Goal: Task Accomplishment & Management: Complete application form

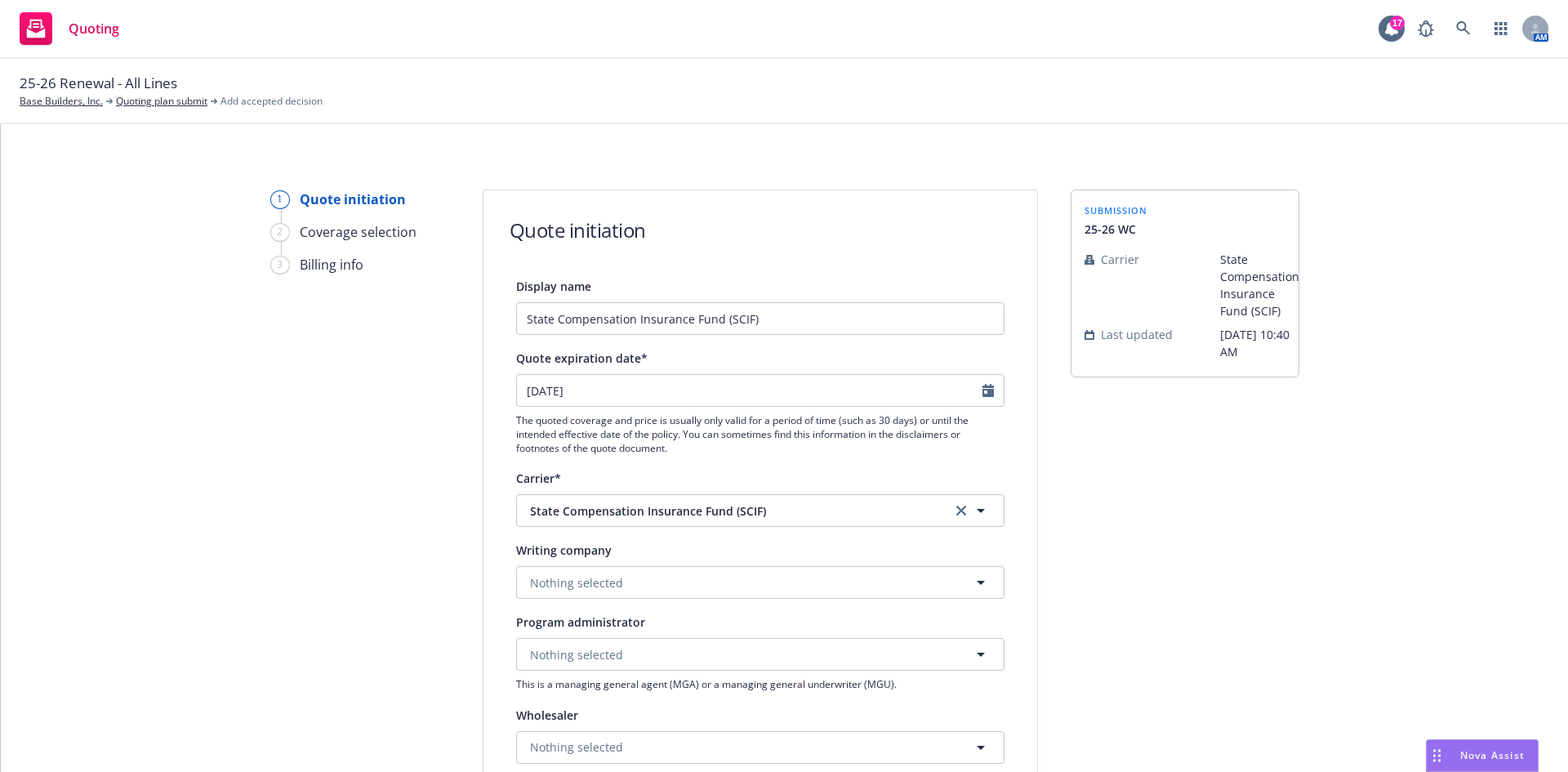
select select "12"
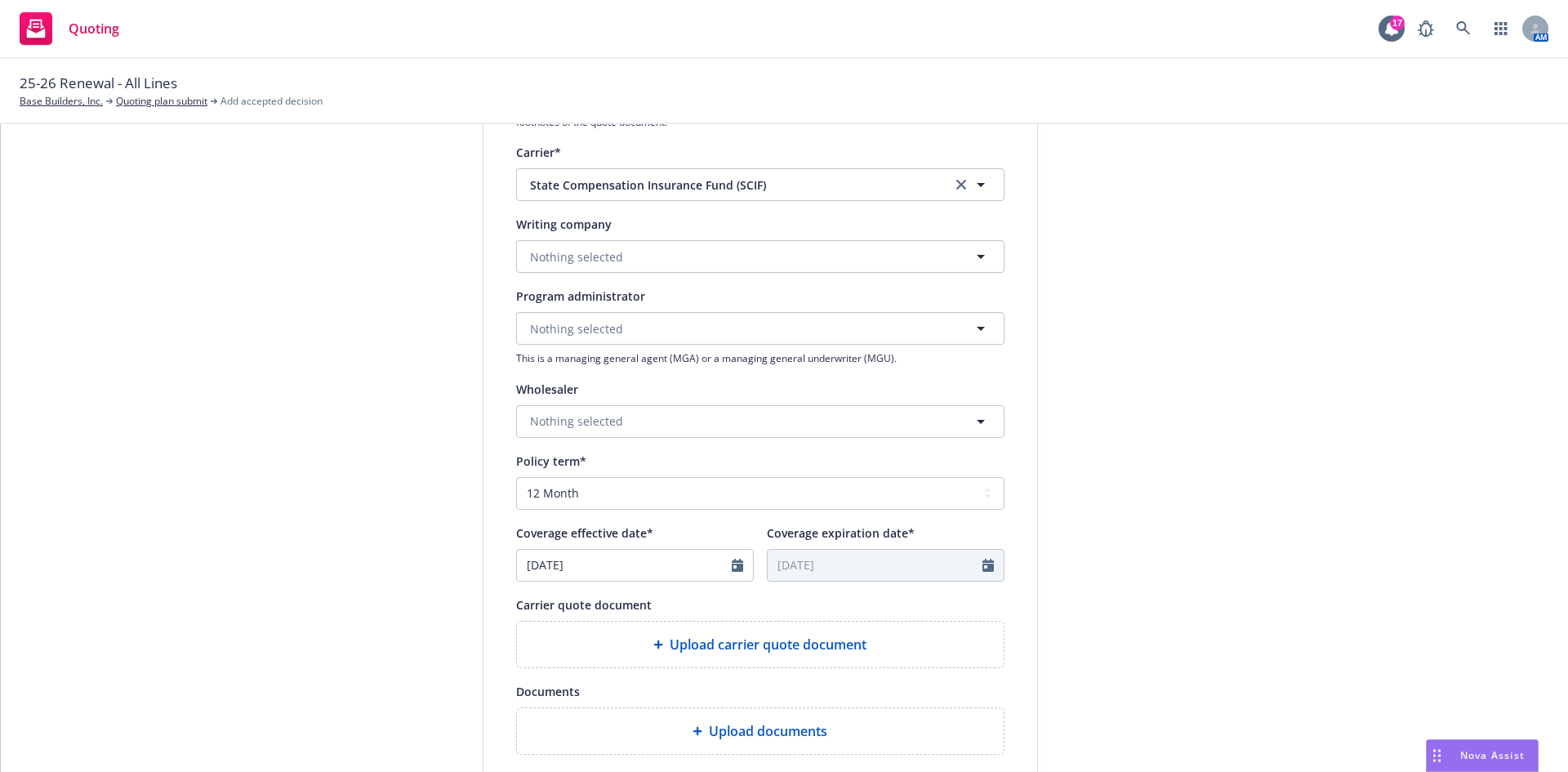
scroll to position [326, 0]
click at [606, 269] on button "Nothing selected" at bounding box center [759, 255] width 488 height 33
click at [589, 300] on strong "State Compensation Insurance Fund" at bounding box center [636, 302] width 203 height 15
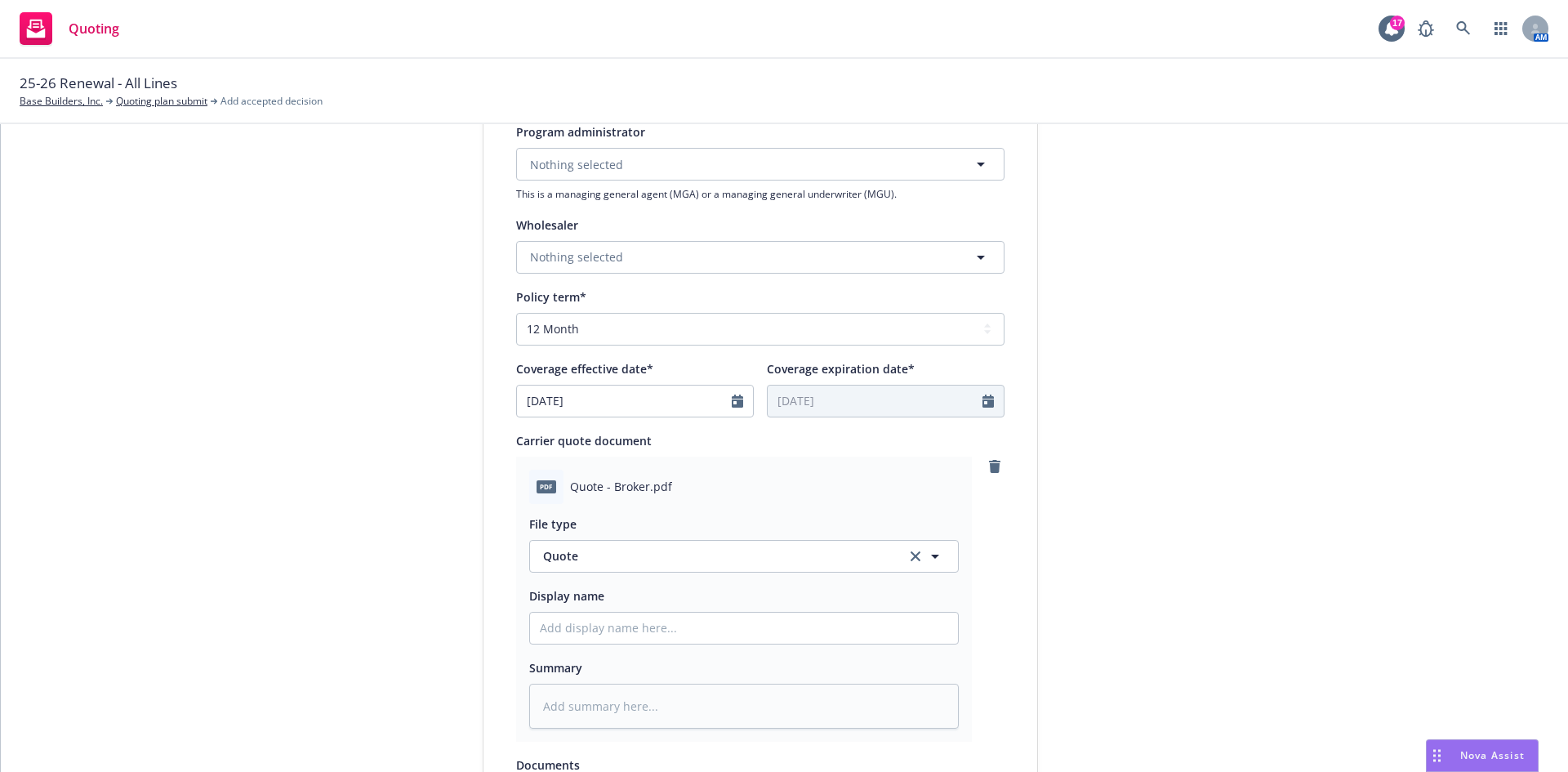
scroll to position [654, 0]
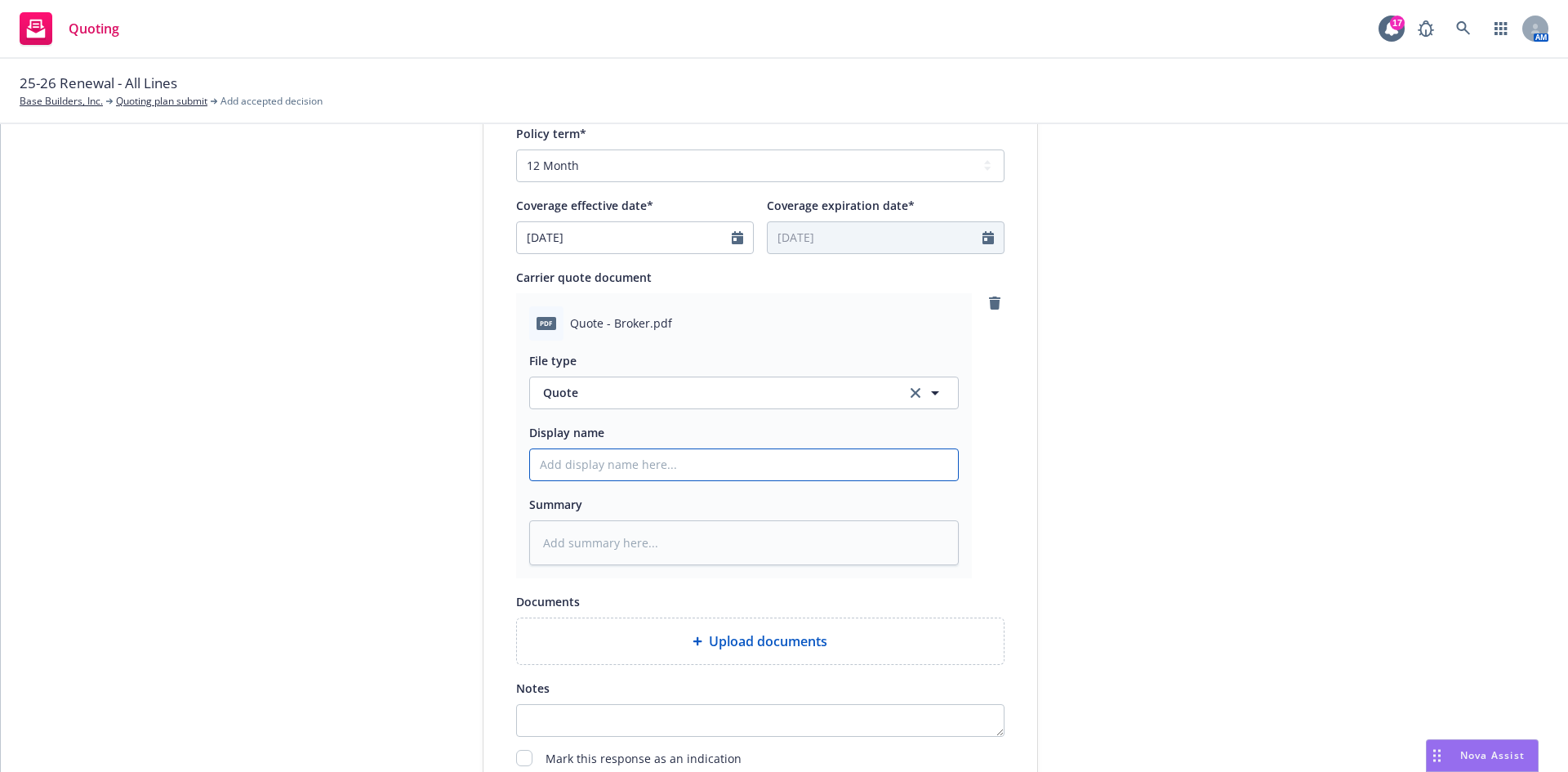
click at [622, 471] on input "Display name" at bounding box center [744, 464] width 428 height 31
type textarea "x"
type input "2"
type textarea "x"
type input "25"
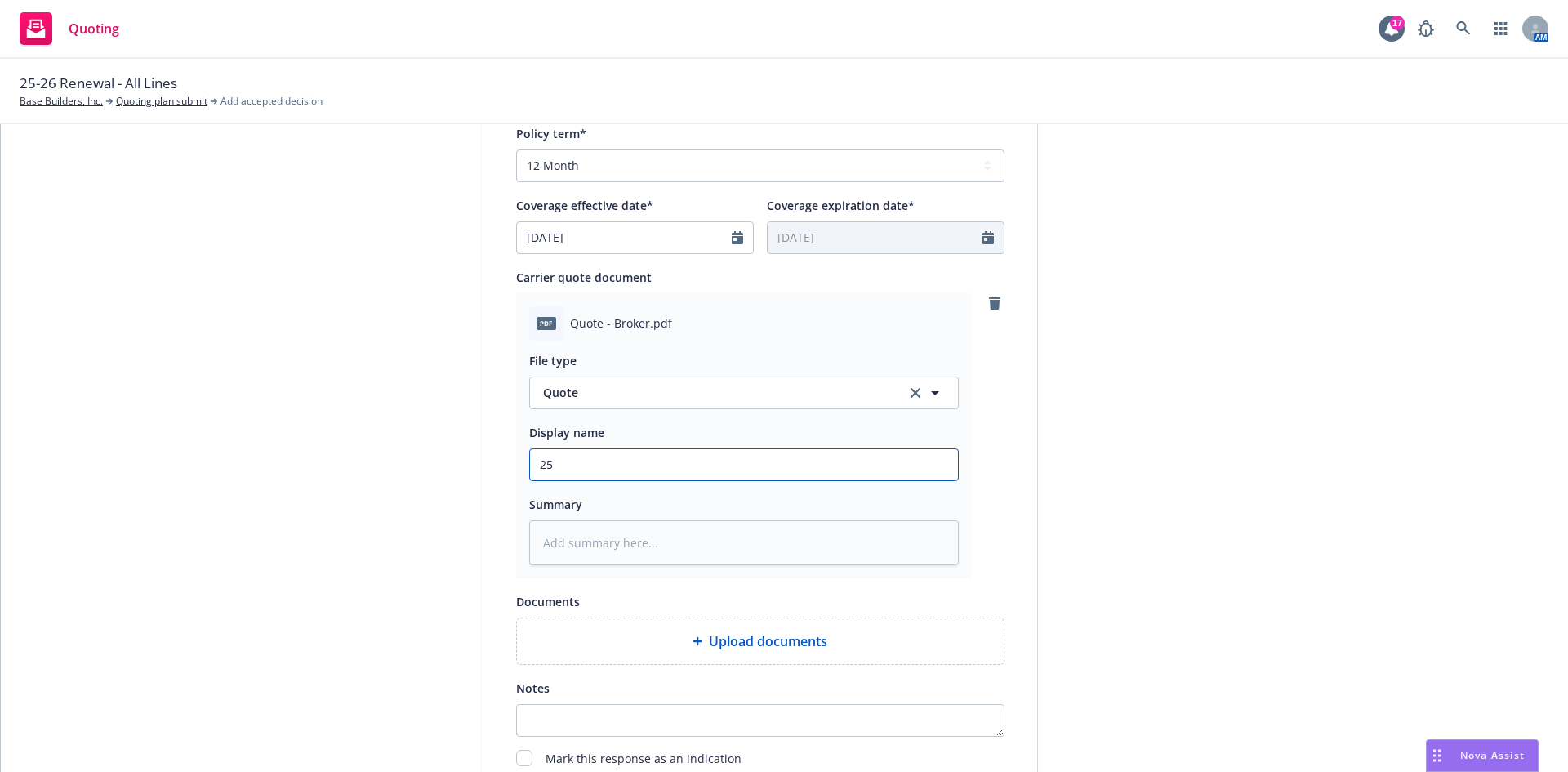
type textarea "x"
type input "25-"
type textarea "x"
type input "25-2"
type textarea "x"
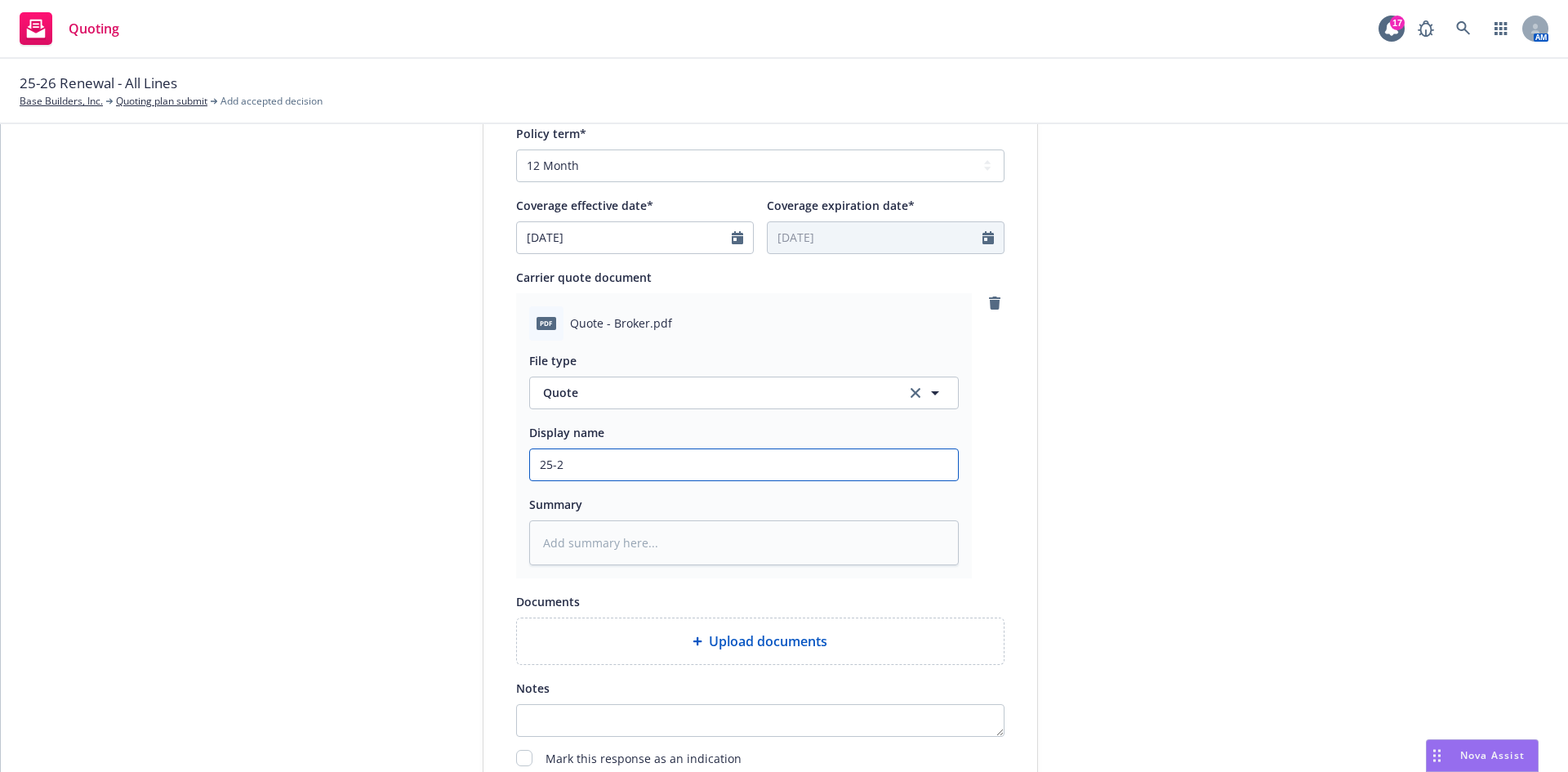
type input "25-26"
type textarea "x"
type input "25-26"
type textarea "x"
type input "25-26 S"
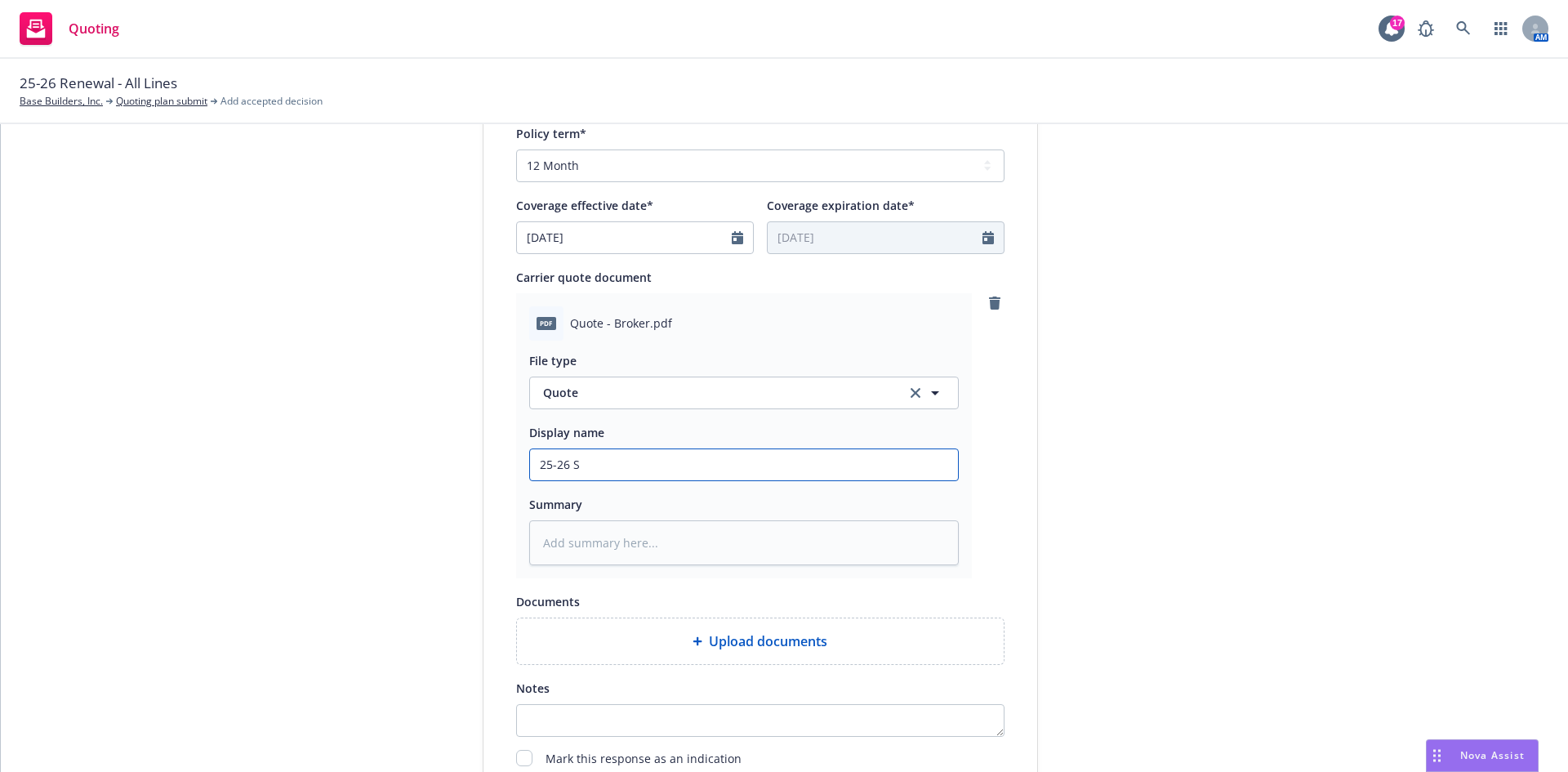
type textarea "x"
type input "25-26 SC"
type textarea "x"
type input "25-26 SCI"
type textarea "x"
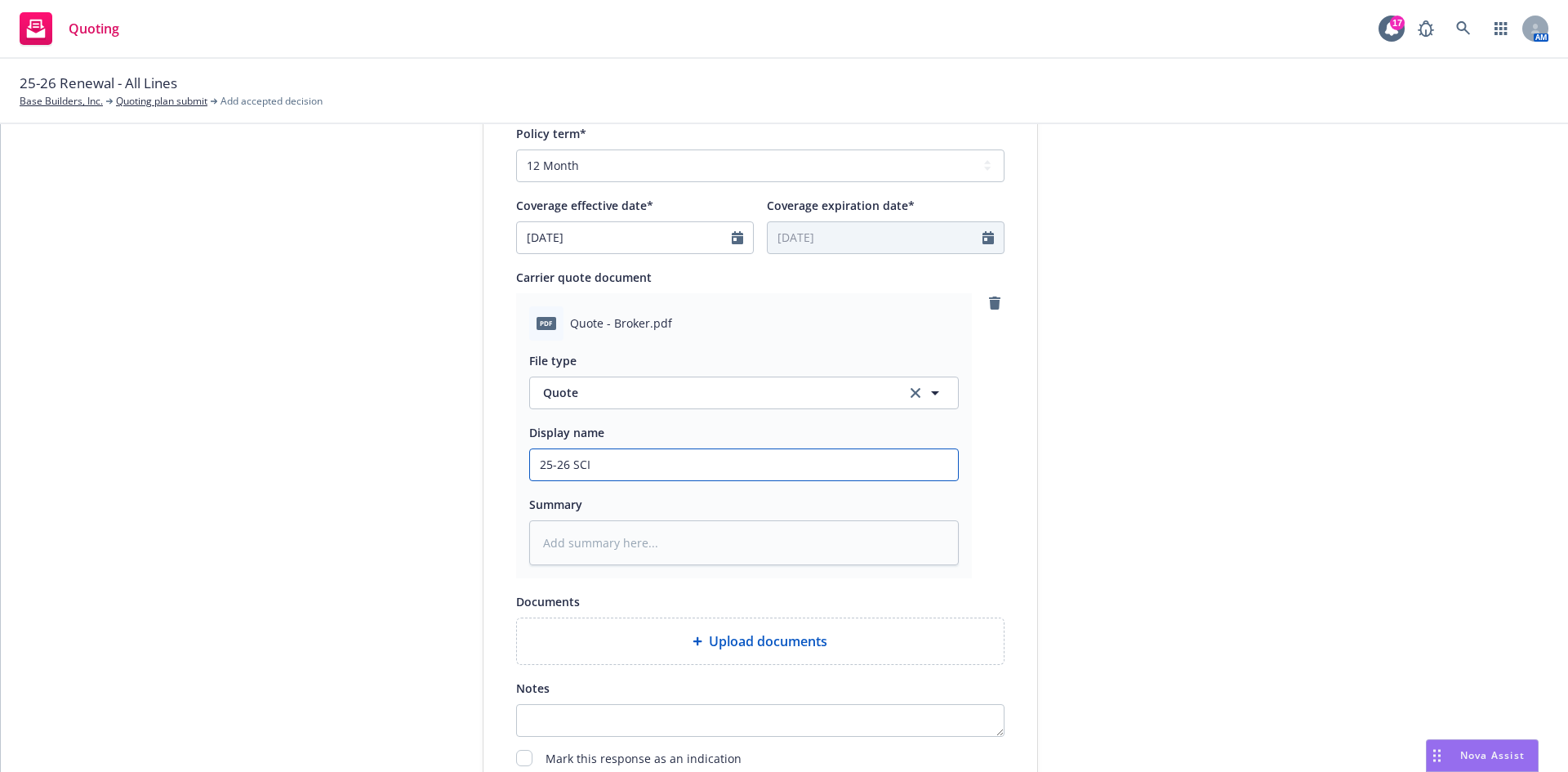
type input "25-26 SCIF"
type textarea "x"
type input "25-26 SCIF"
type textarea "x"
type input "25-26 SCIF W"
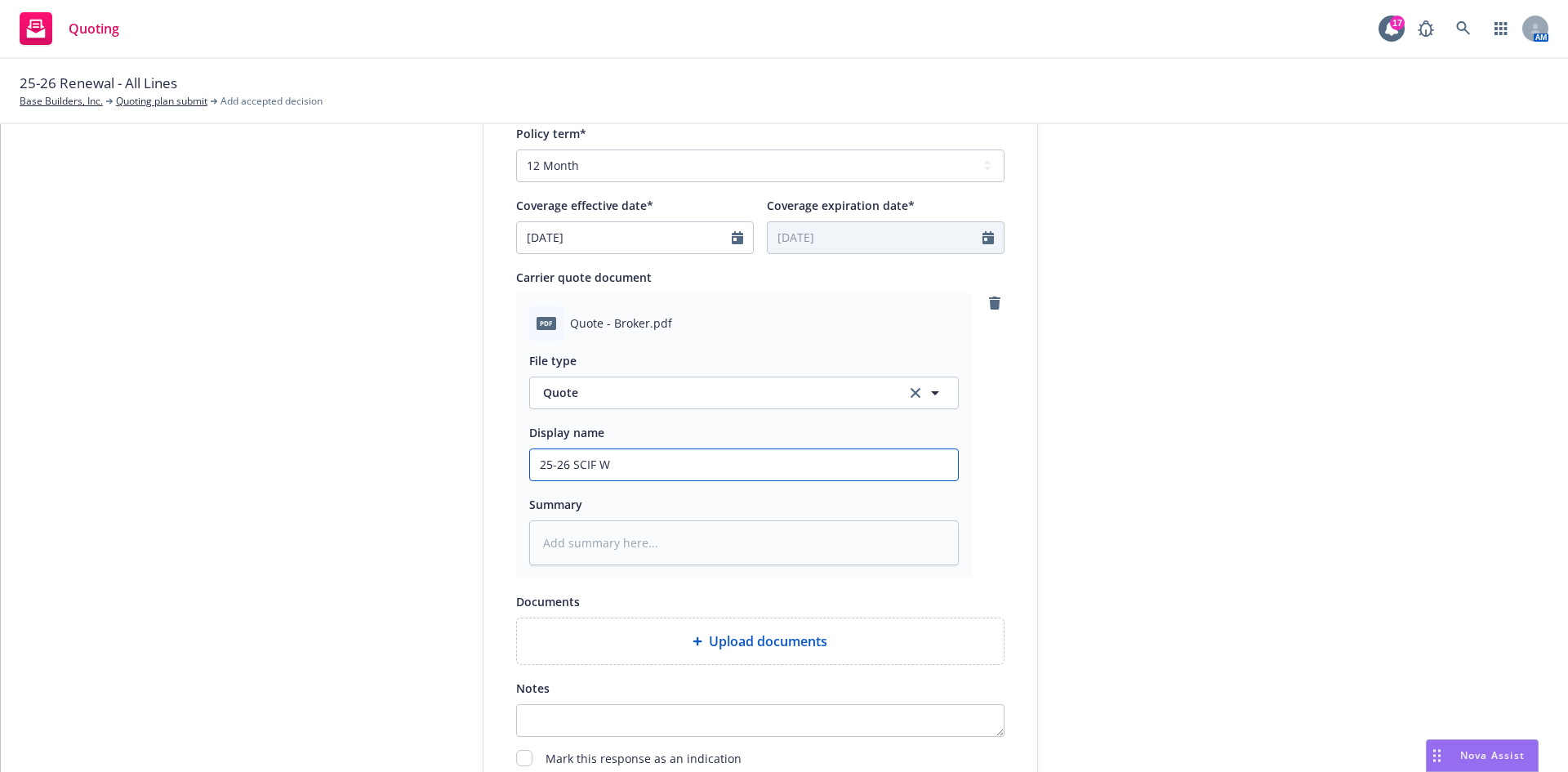
type textarea "x"
type input "25-26 SCIF WC"
type textarea "x"
type input "25-26 SCIF WC"
type textarea "x"
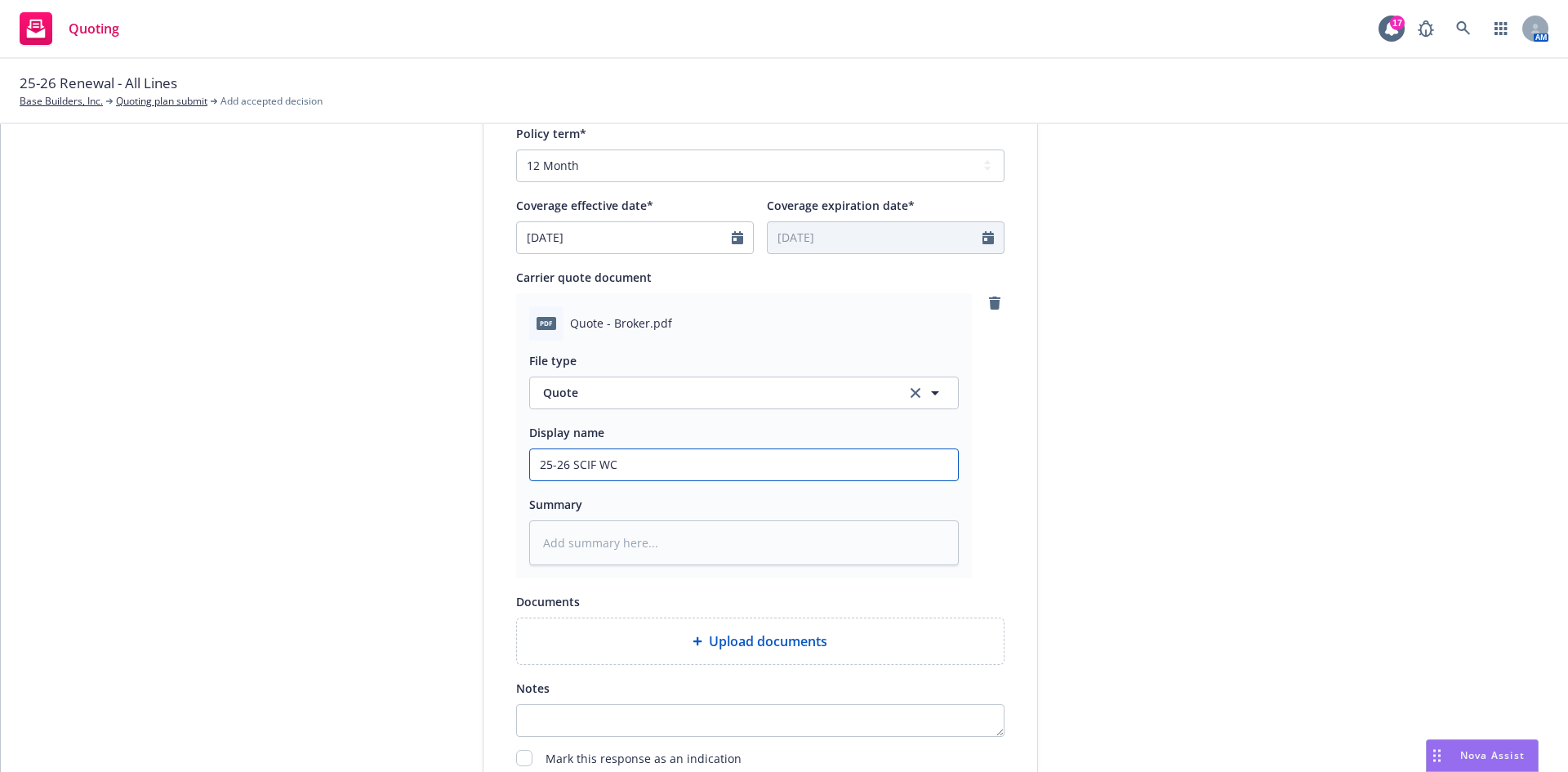
type input "25-26 SCIF WC Q"
type textarea "x"
type input "25-26 SCIF [PERSON_NAME]"
type textarea "x"
type input "25-26 SCIF WC Quo"
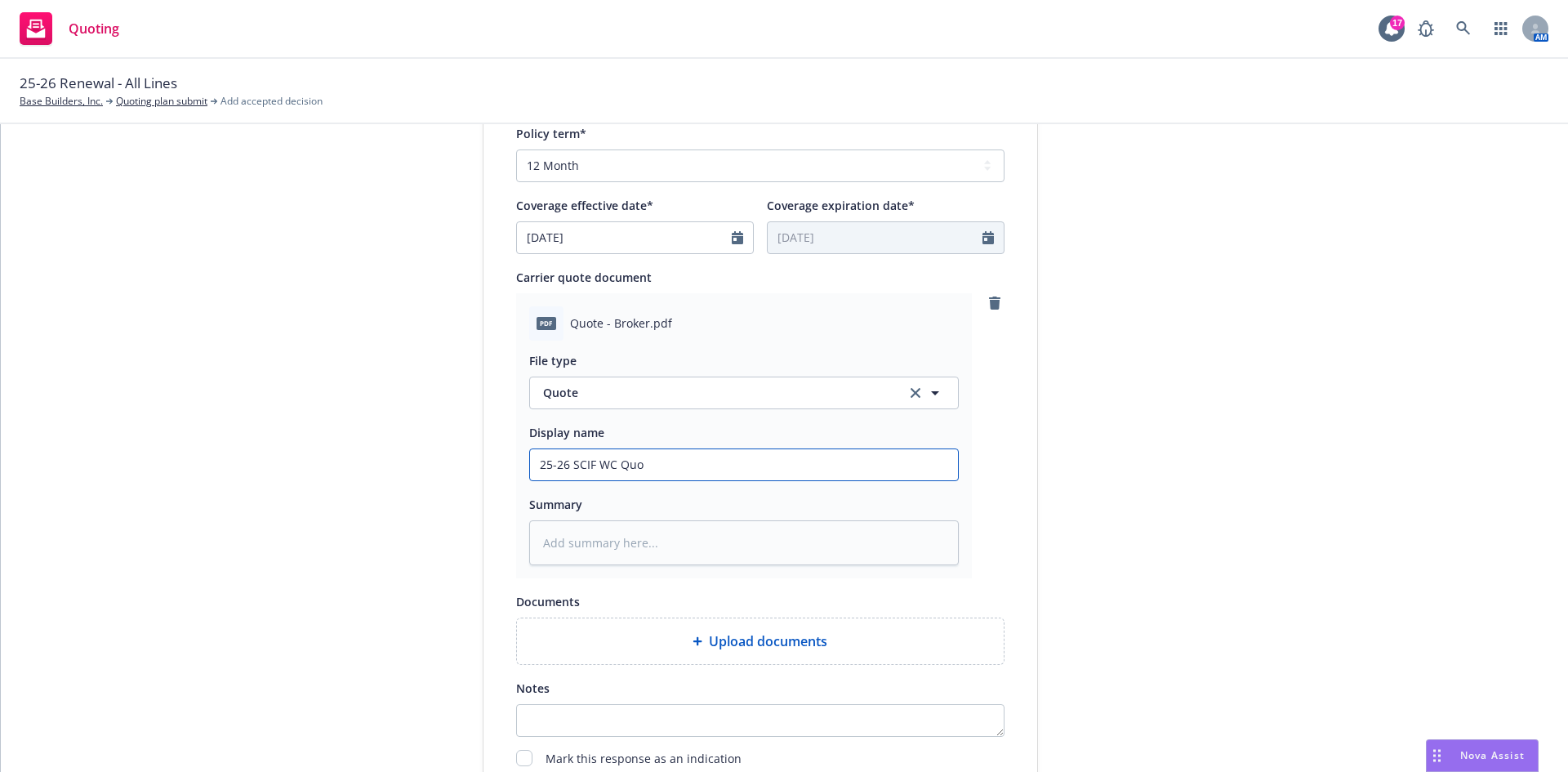
type textarea "x"
type input "25-26 SCIF WC Quot"
type textarea "x"
type input "25-26 SCIF WC Quote"
type textarea "x"
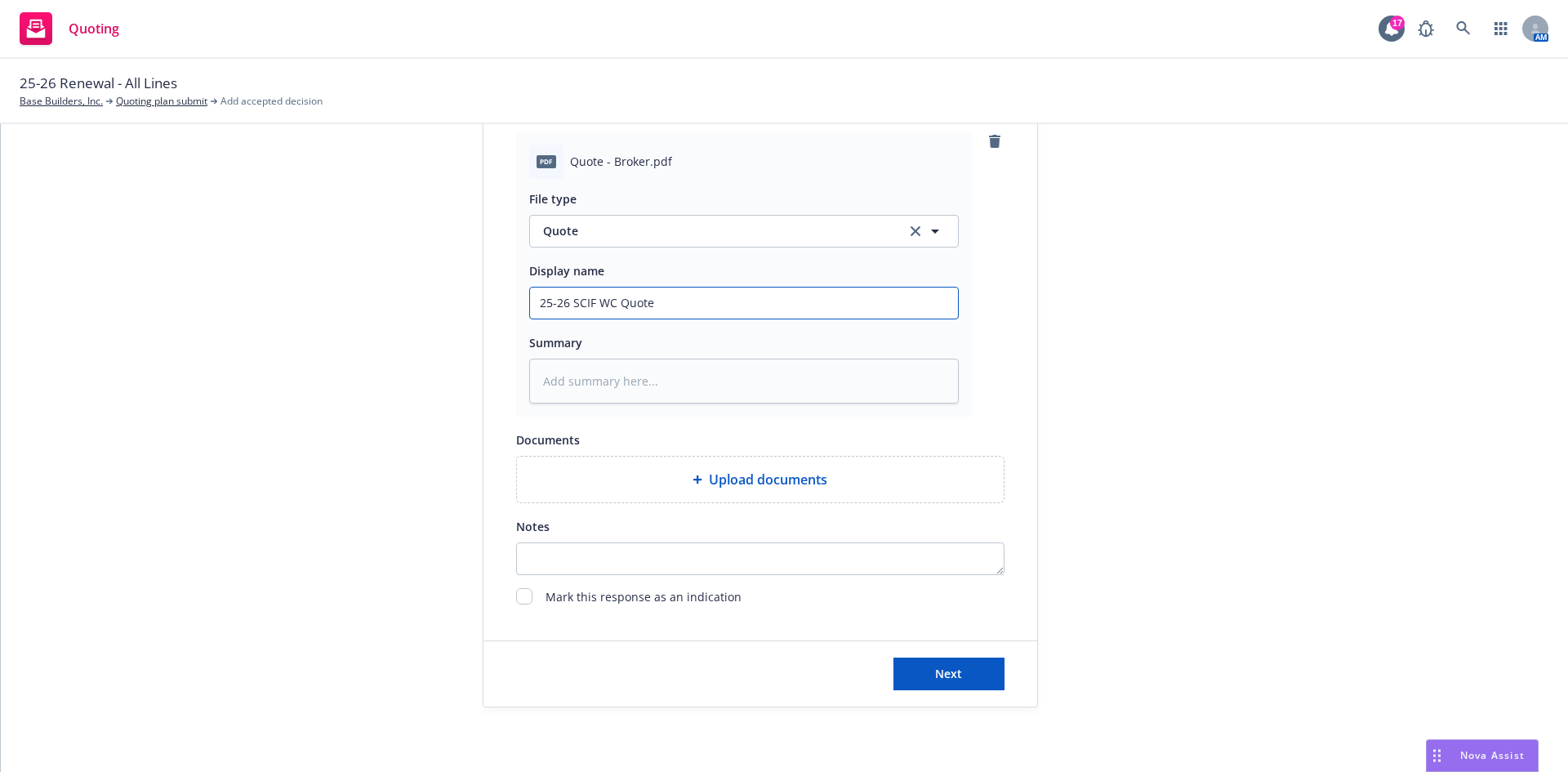
scroll to position [816, 0]
type input "25-26 SCIF WC Quote"
click at [935, 665] on span "Next" at bounding box center [949, 672] width 27 height 15
type textarea "x"
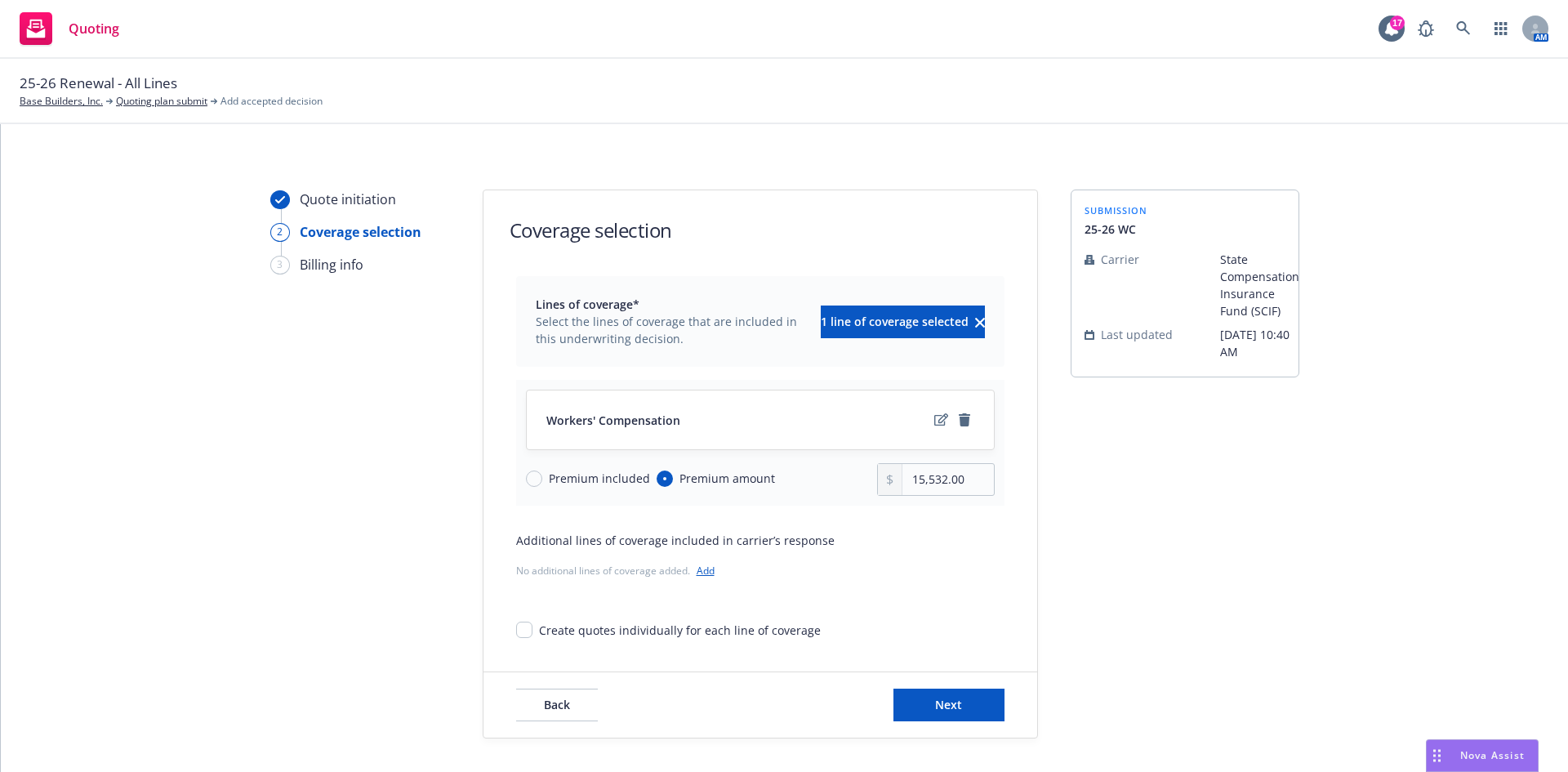
select select "12"
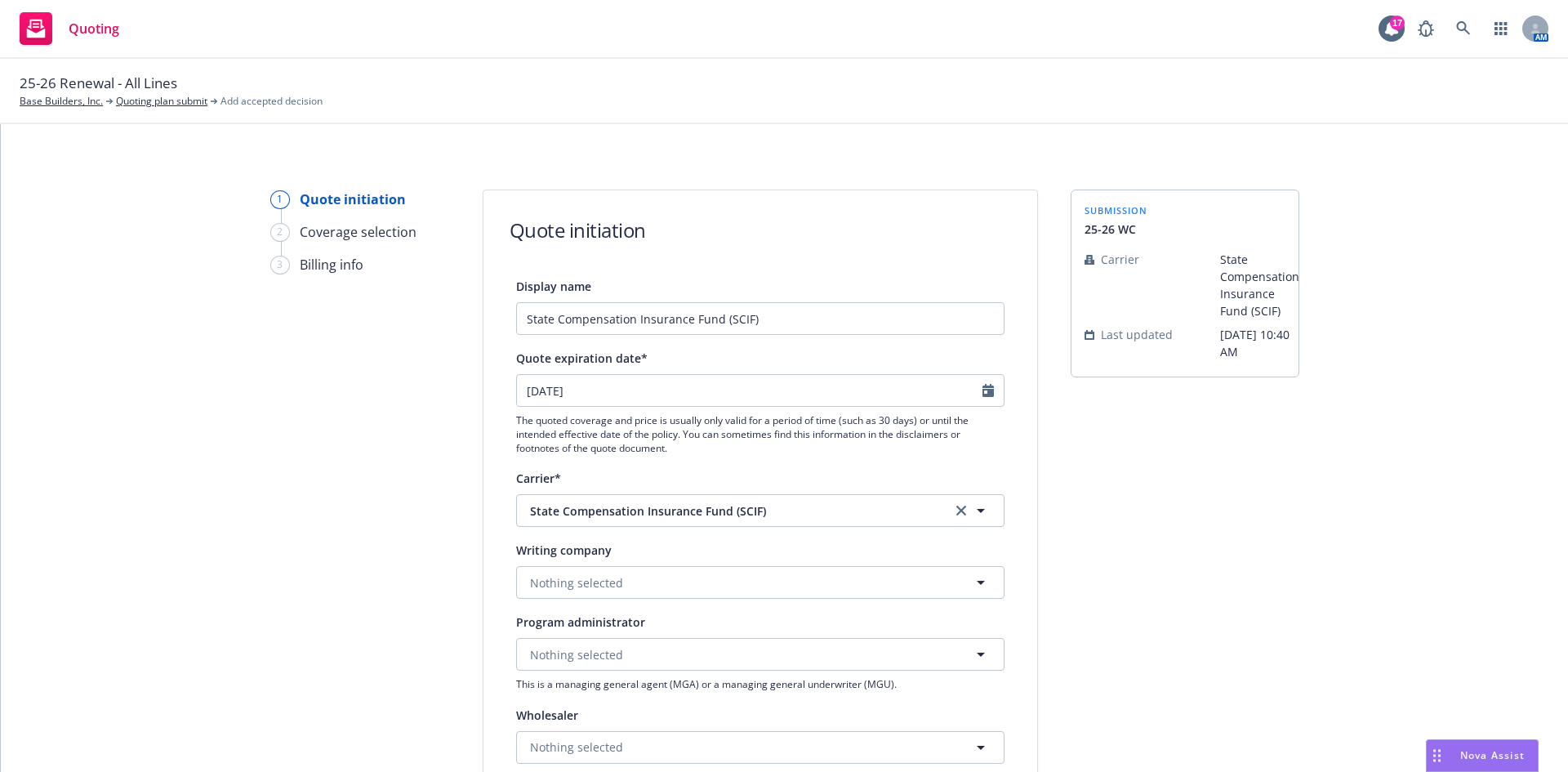
click at [1052, 474] on div "1 Quote initiation 2 Coverage selection 3 Billing info Quote initiation Display…" at bounding box center [784, 736] width 1528 height 1095
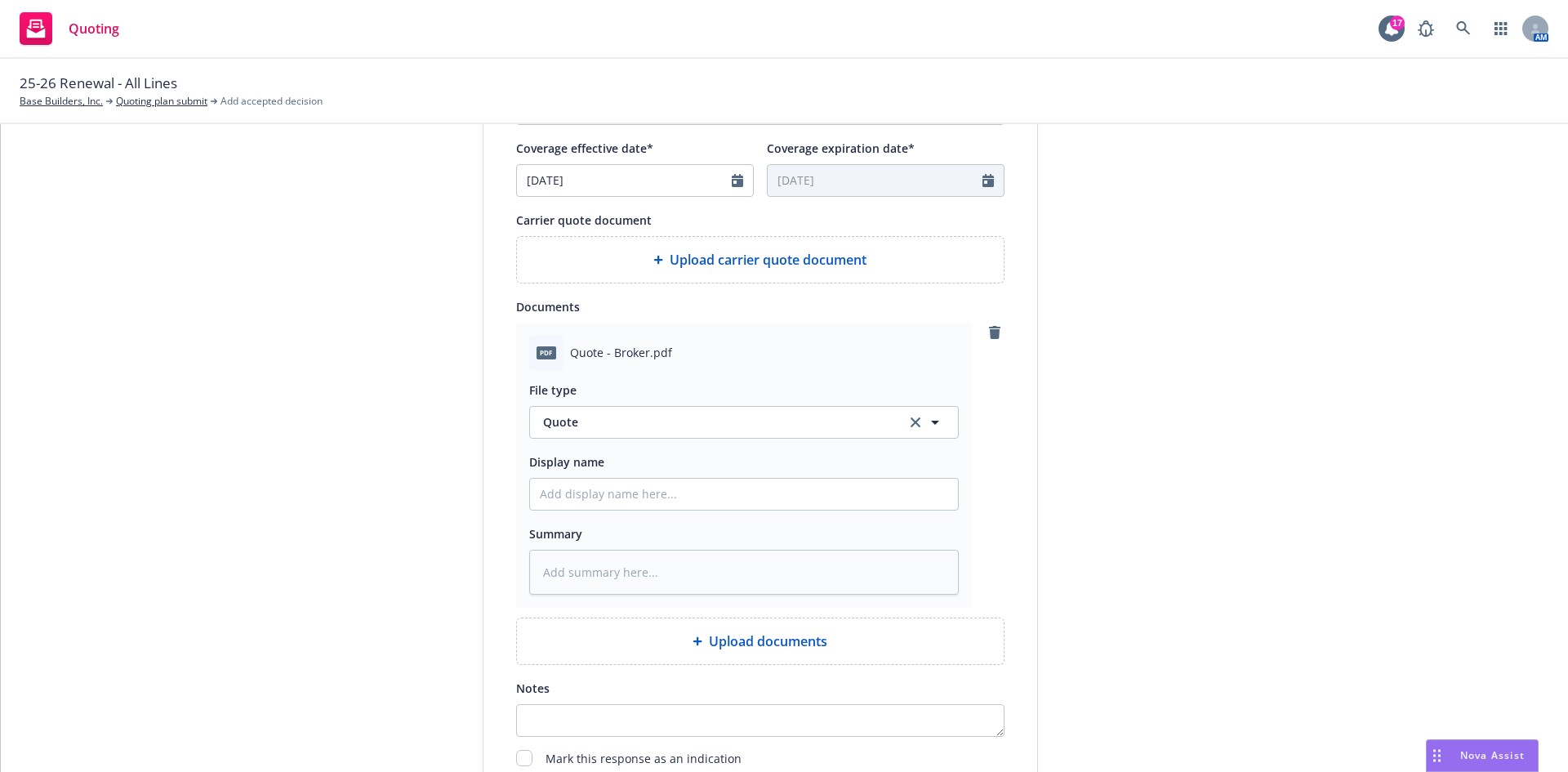
scroll to position [735, 0]
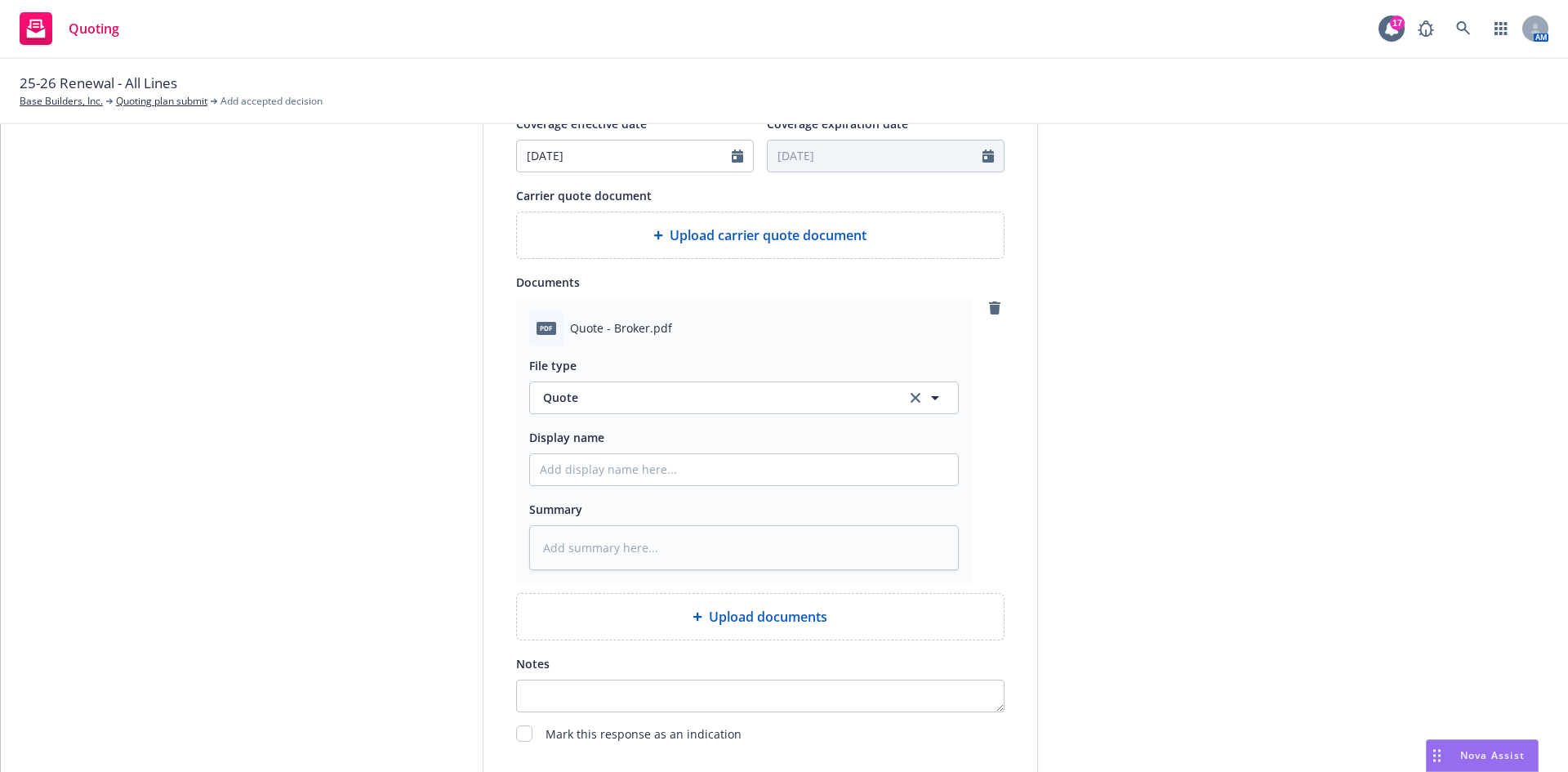
click at [896, 485] on div at bounding box center [744, 469] width 430 height 33
click at [901, 471] on input "Display name" at bounding box center [744, 469] width 428 height 31
type textarea "x"
type input "2"
type textarea "x"
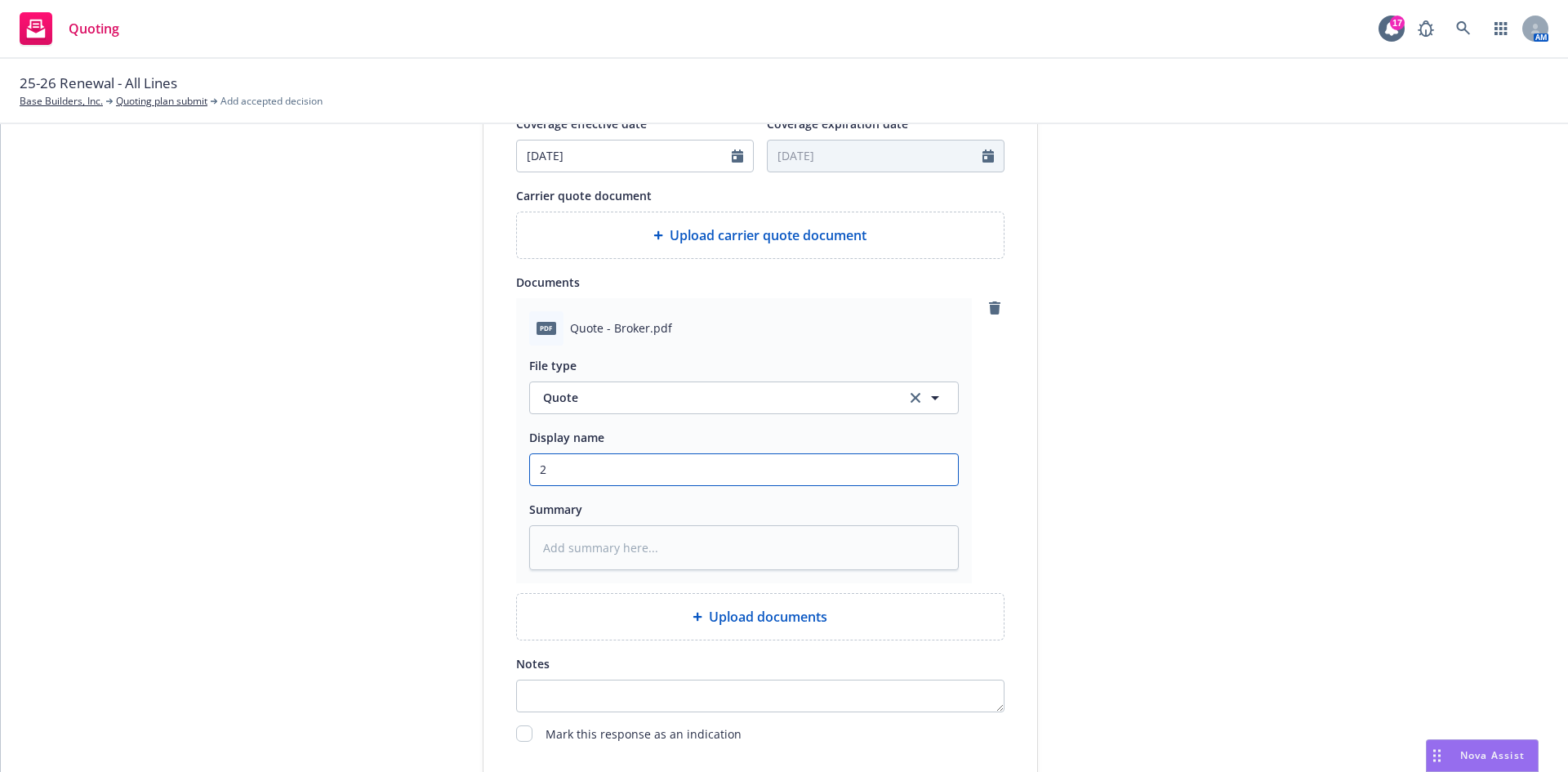
type input "25"
type textarea "x"
type input "25-"
type textarea "x"
type input "25-2"
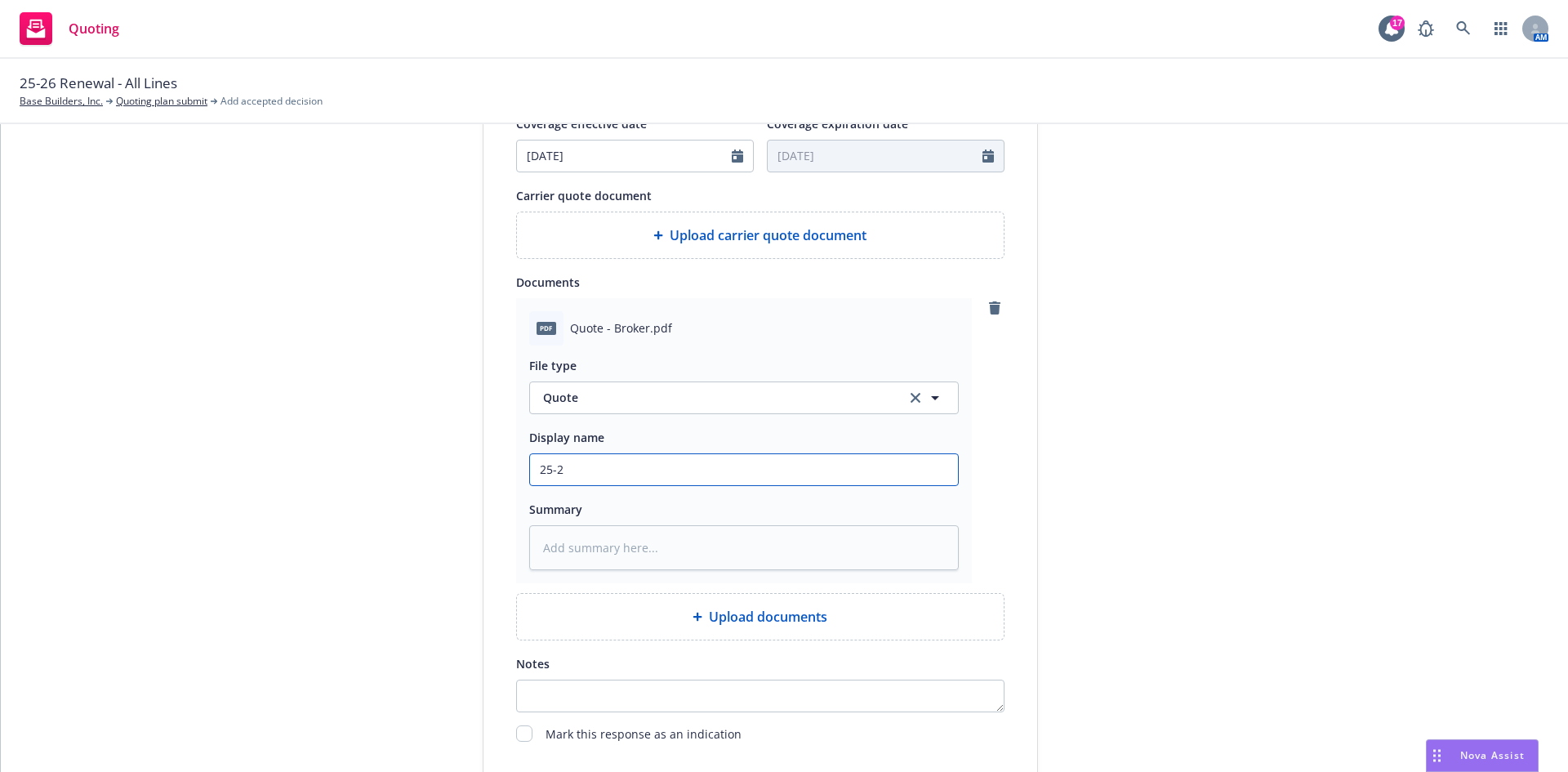
type textarea "x"
type input "25-26"
type textarea "x"
type input "25-26"
type textarea "x"
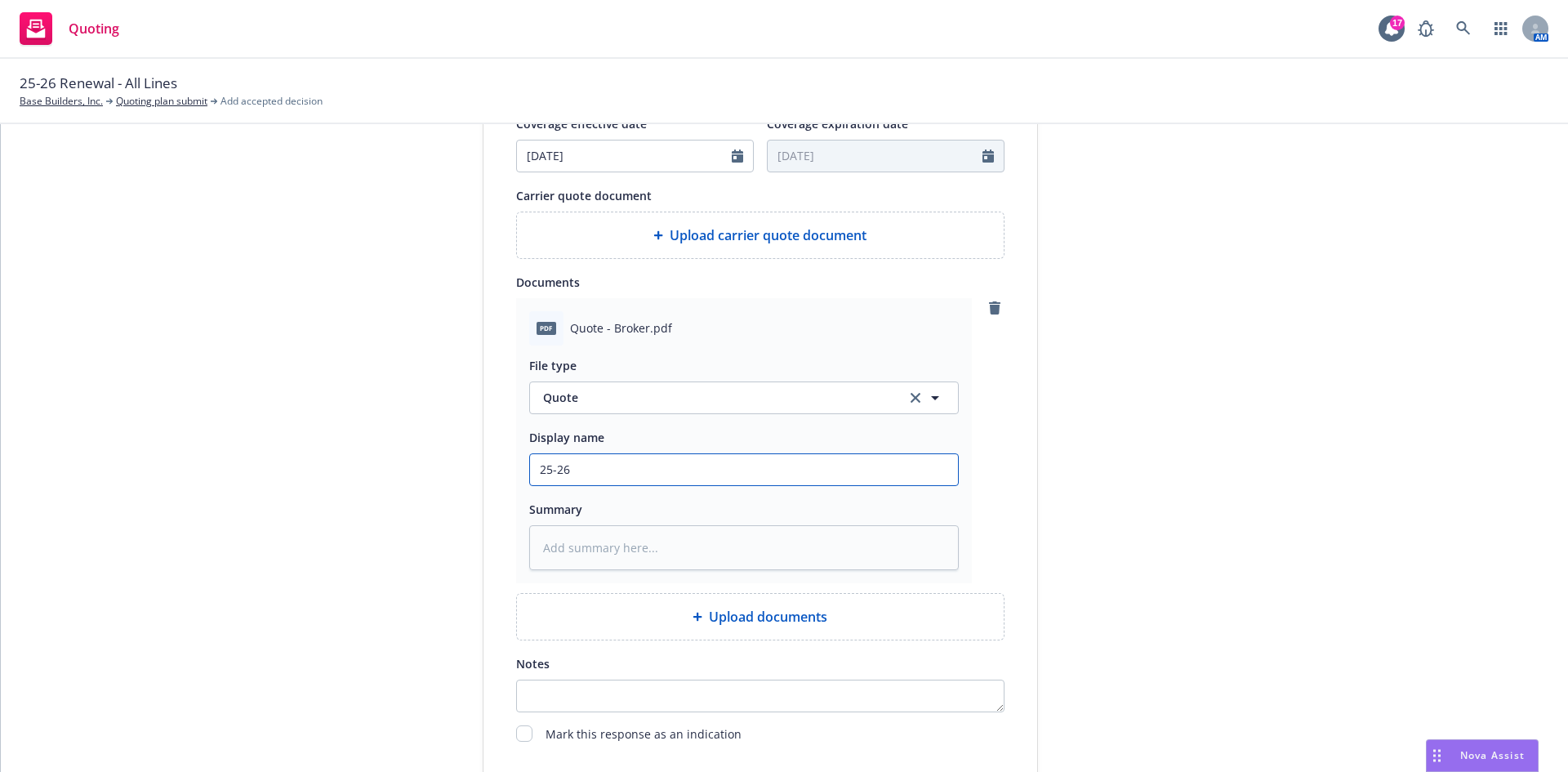
type input "25-26 W"
type textarea "x"
type input "25-26"
type textarea "x"
type input "25-26 W"
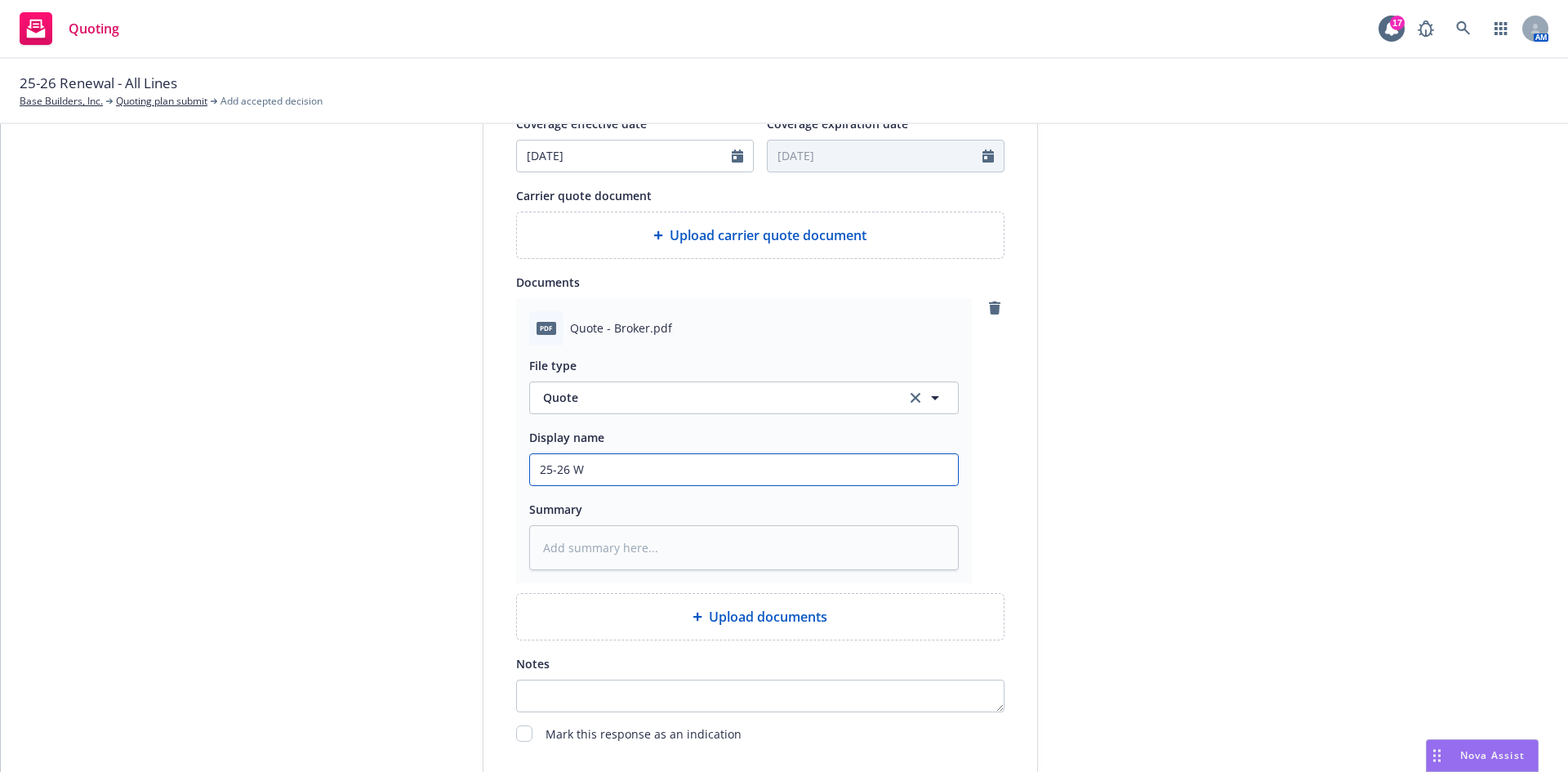
type textarea "x"
type input "25-26 WC"
type textarea "x"
type input "25-26 WC"
type textarea "x"
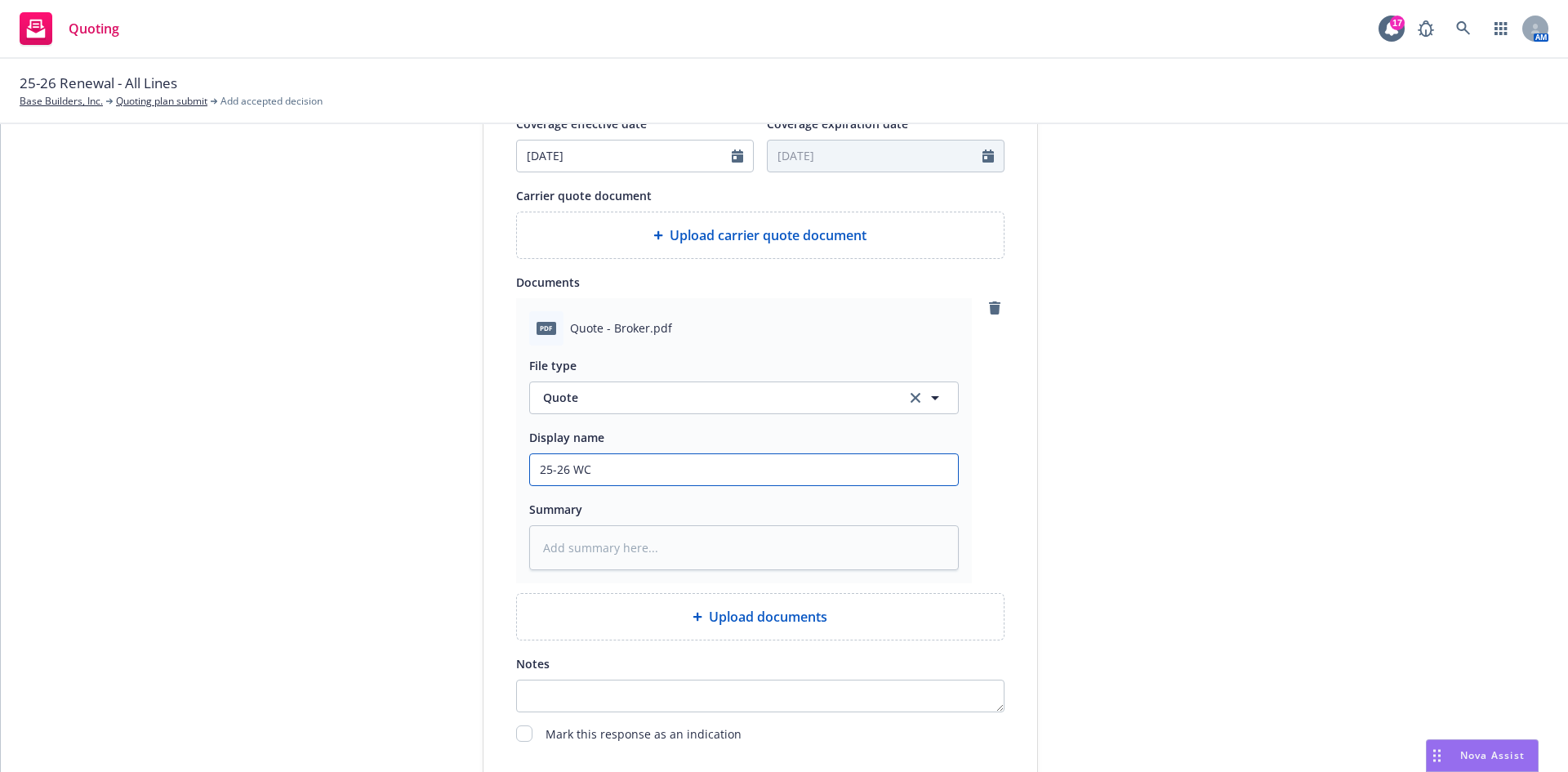
type input "25-26 WC Q"
type textarea "x"
type input "25-26 [PERSON_NAME]"
type textarea "x"
type input "25-26 WC Quo"
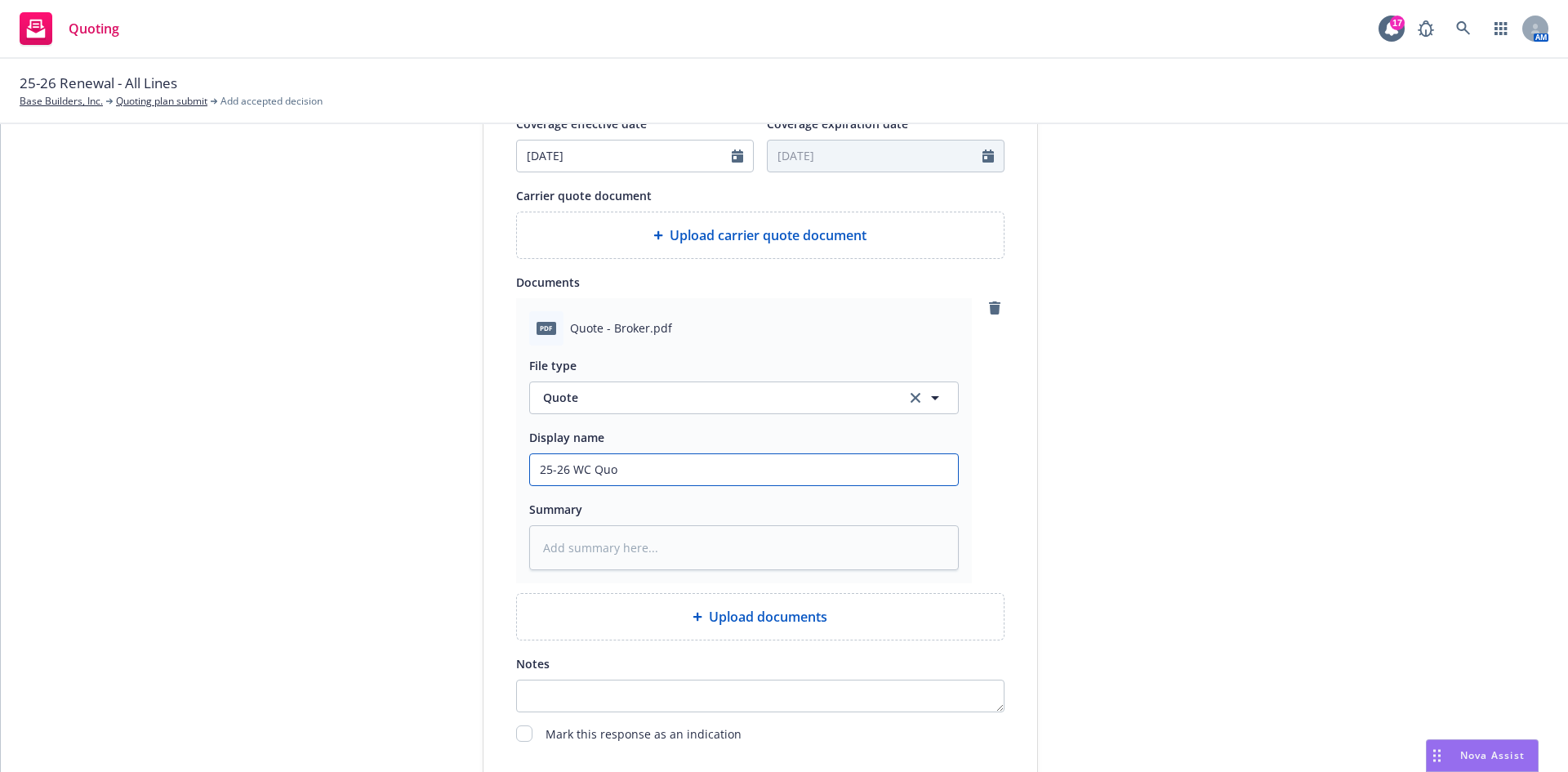
type textarea "x"
type input "25-26 WC Quot"
type textarea "x"
type input "25-26 WC Quote"
type textarea "x"
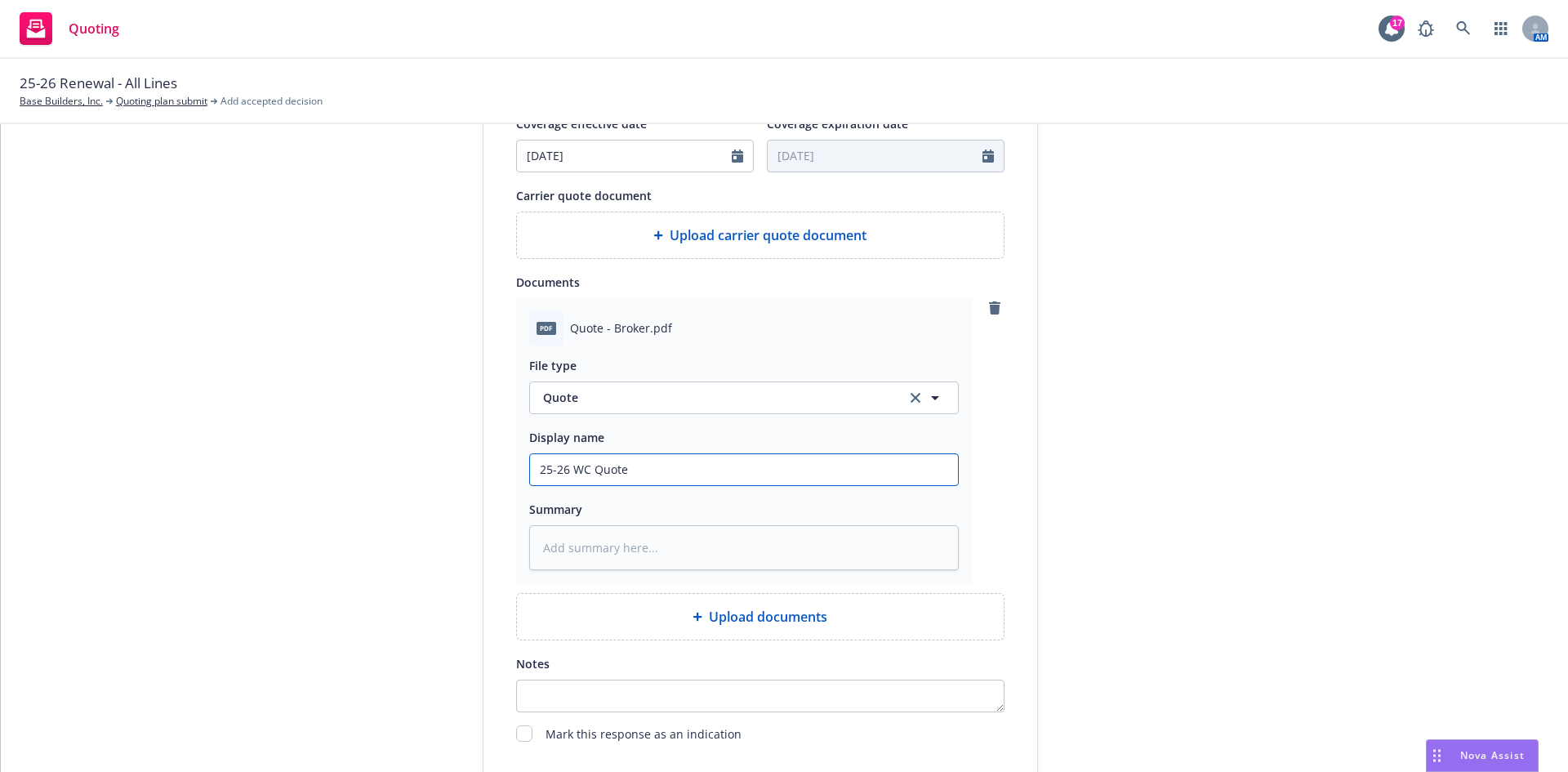
type input "25-26 WC Quote"
type textarea "x"
type input "25-26 WC Quote -"
type textarea "x"
type input "25-26 WC Quote -S"
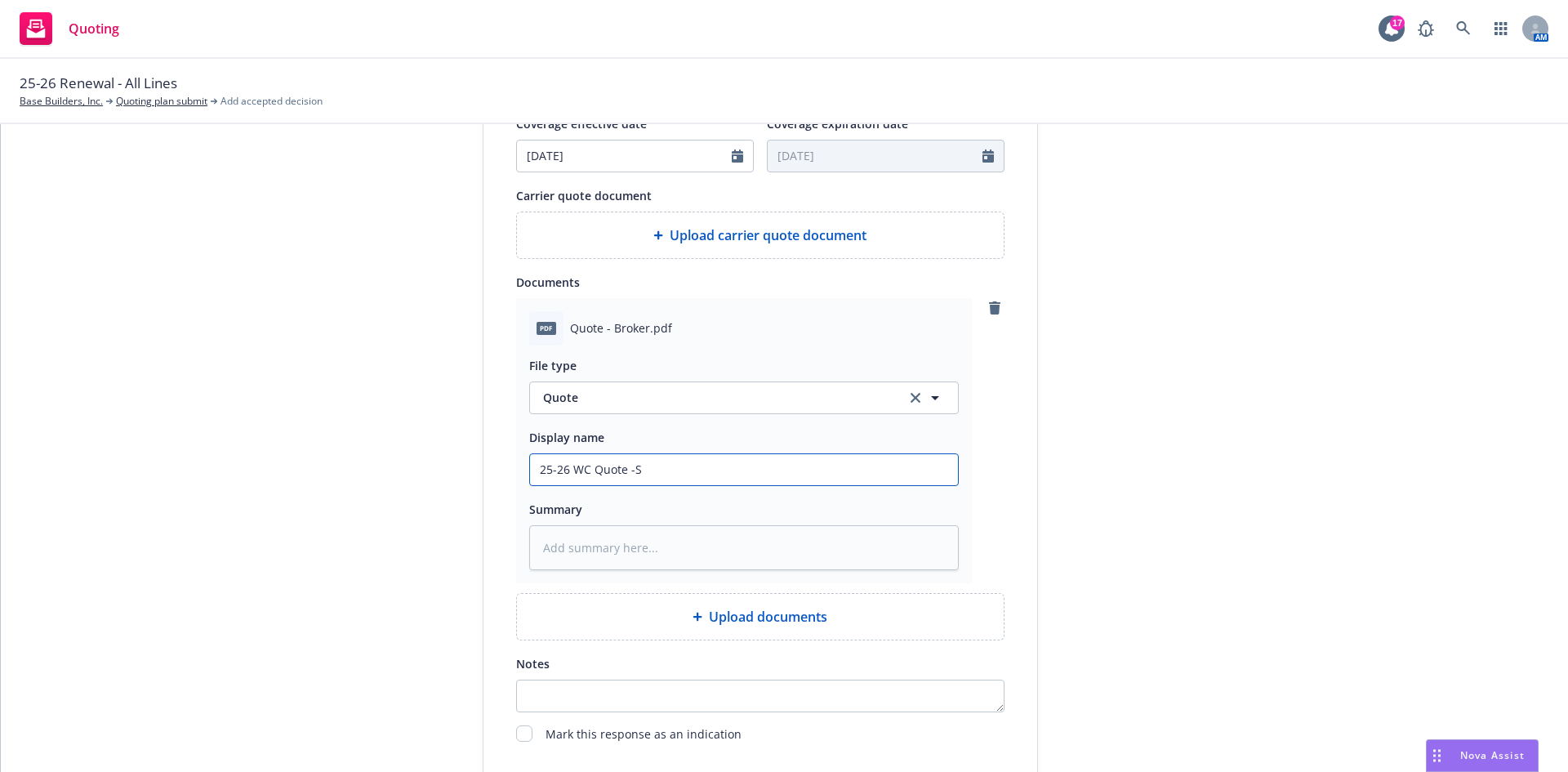
type textarea "x"
type input "25-26 WC Quote -SC"
type textarea "x"
type input "25-26 WC Quote -SCI"
type textarea "x"
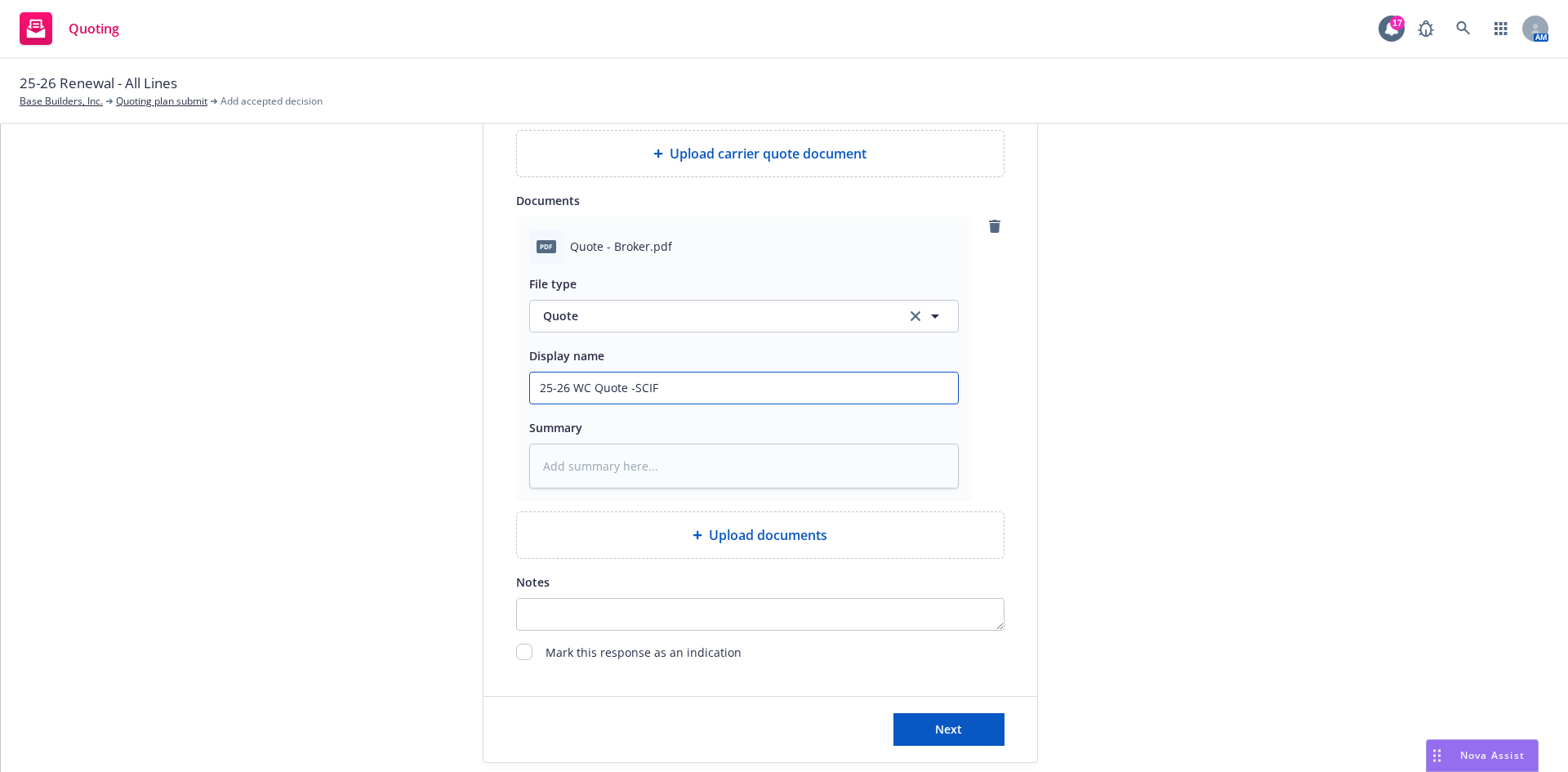
scroll to position [873, 0]
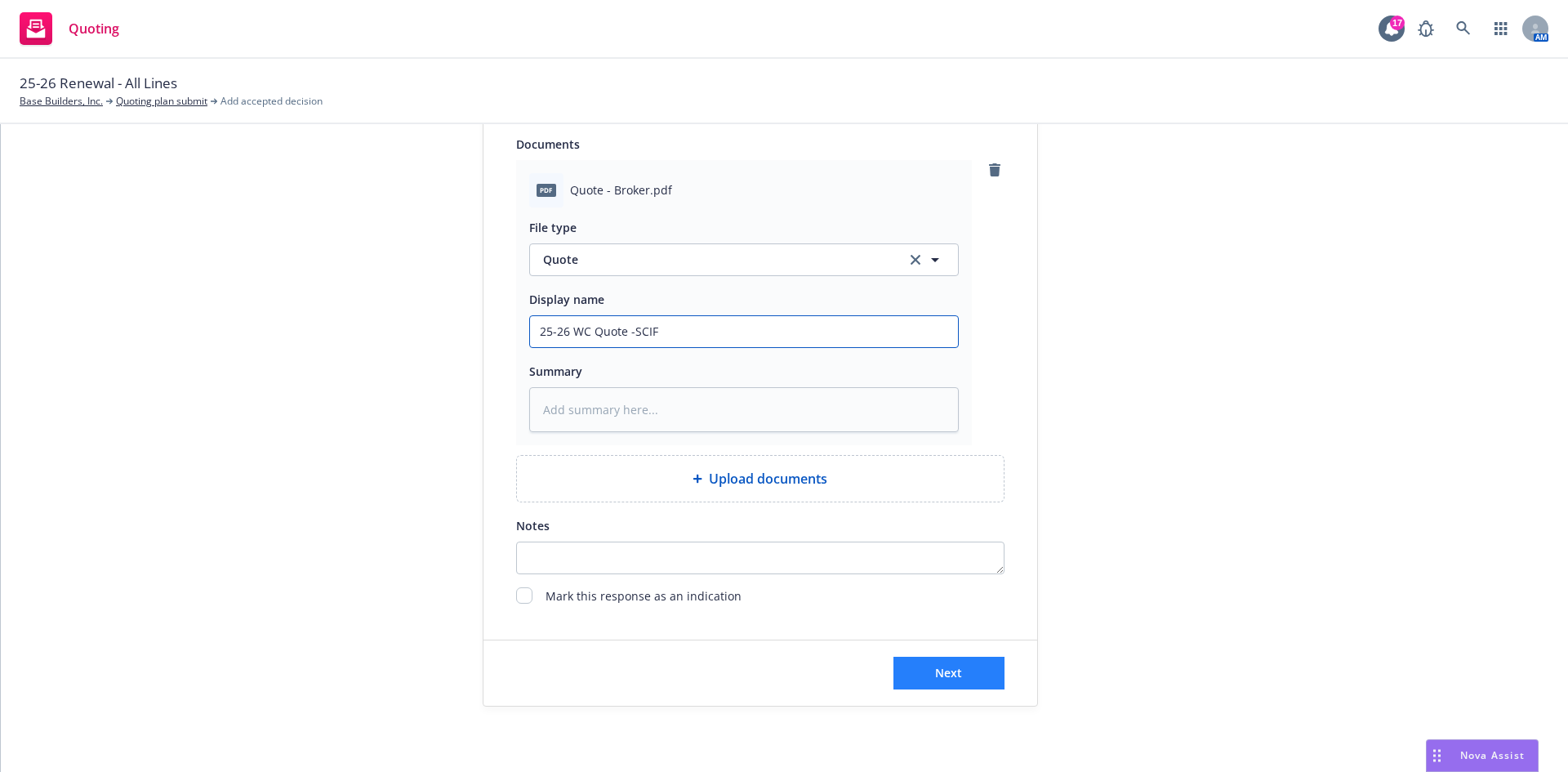
type input "25-26 WC Quote -SCIF"
click at [935, 675] on span "Next" at bounding box center [949, 672] width 27 height 15
type textarea "x"
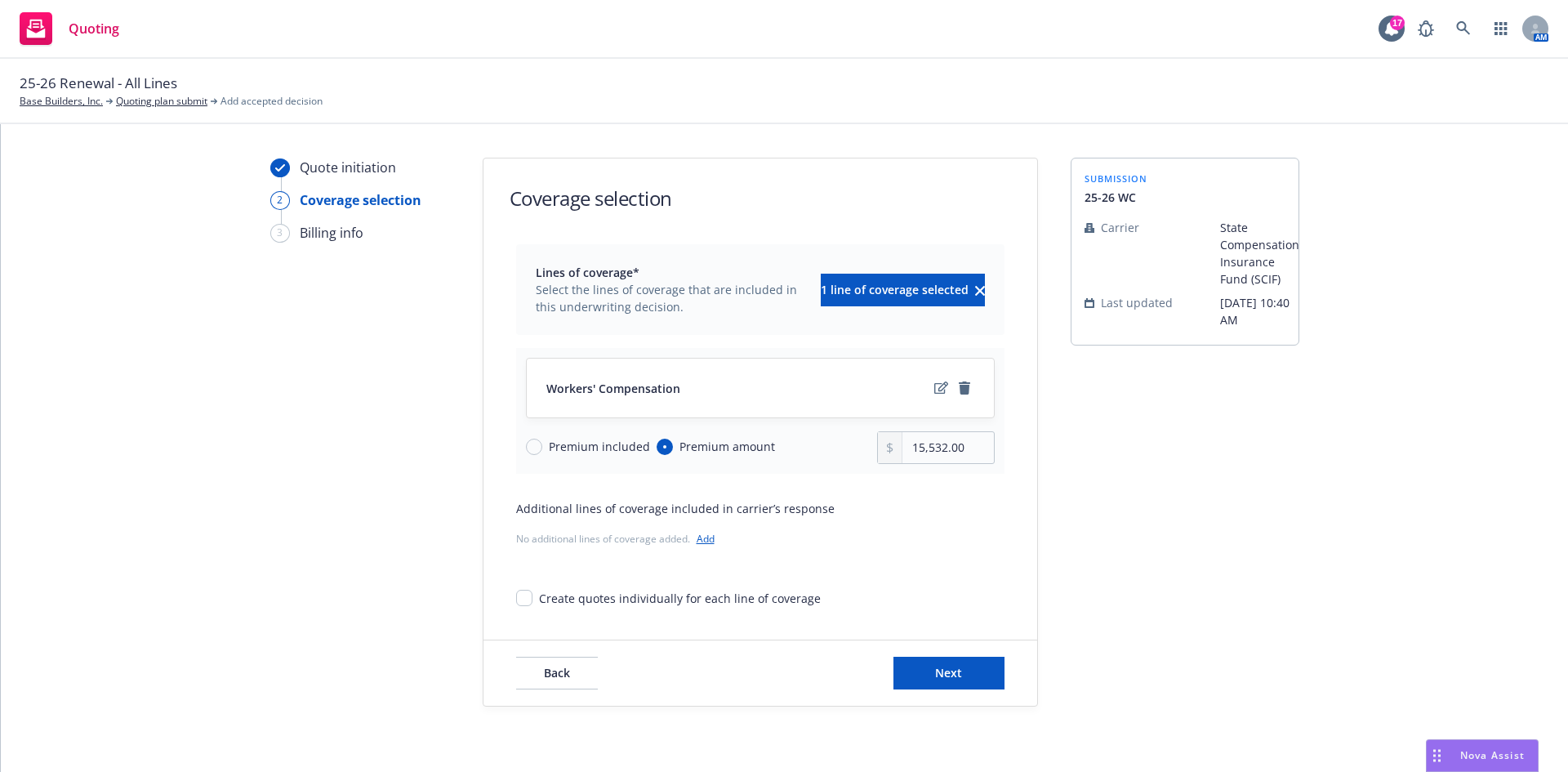
scroll to position [32, 0]
click at [954, 444] on input "15,532.00" at bounding box center [947, 447] width 90 height 31
drag, startPoint x: 961, startPoint y: 445, endPoint x: 806, endPoint y: 451, distance: 155.1
click at [806, 451] on div "Premium included Premium amount 15,532.00" at bounding box center [760, 447] width 469 height 33
type input "54,667.00"
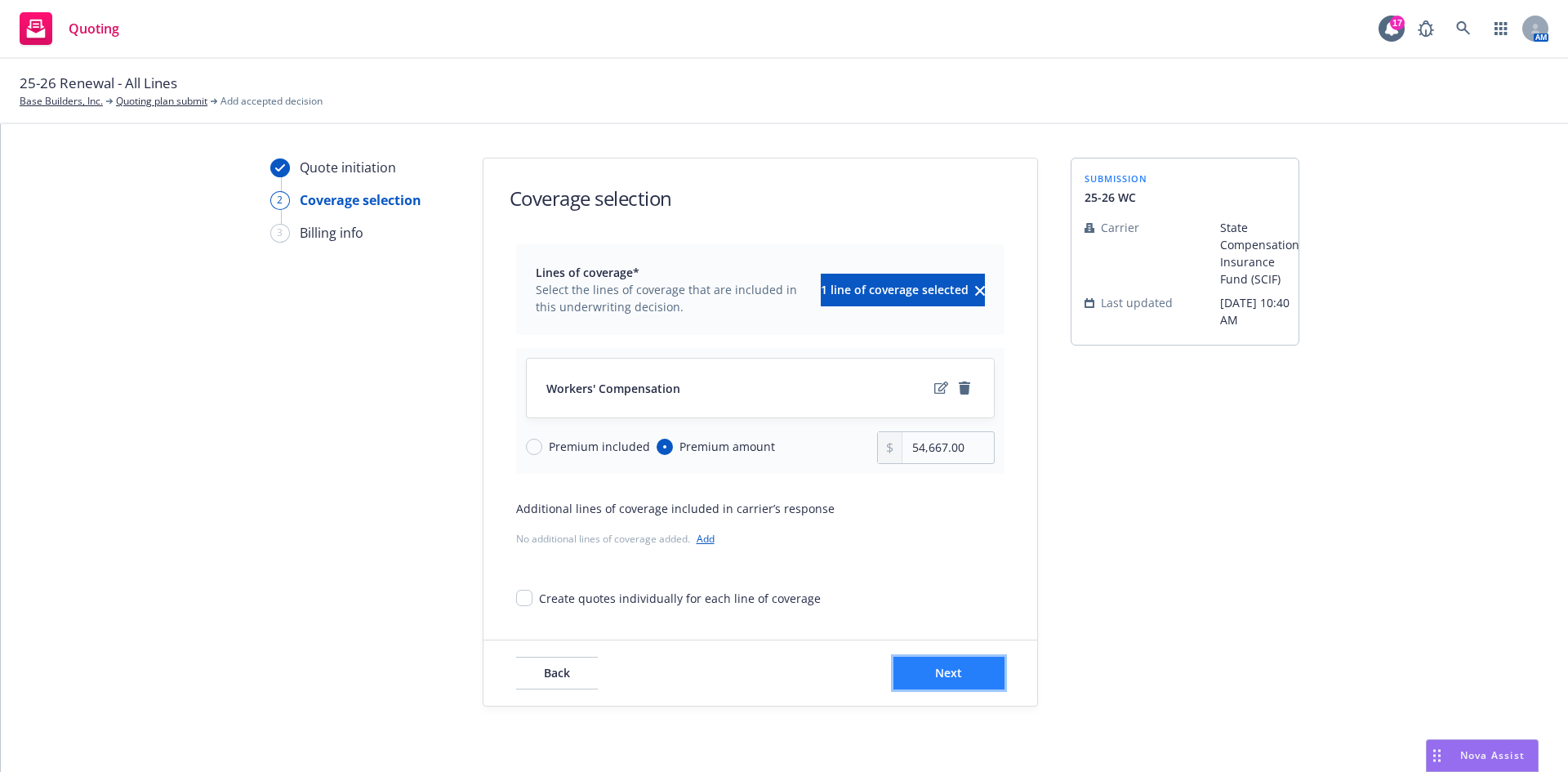
click at [945, 673] on span "Next" at bounding box center [949, 672] width 27 height 15
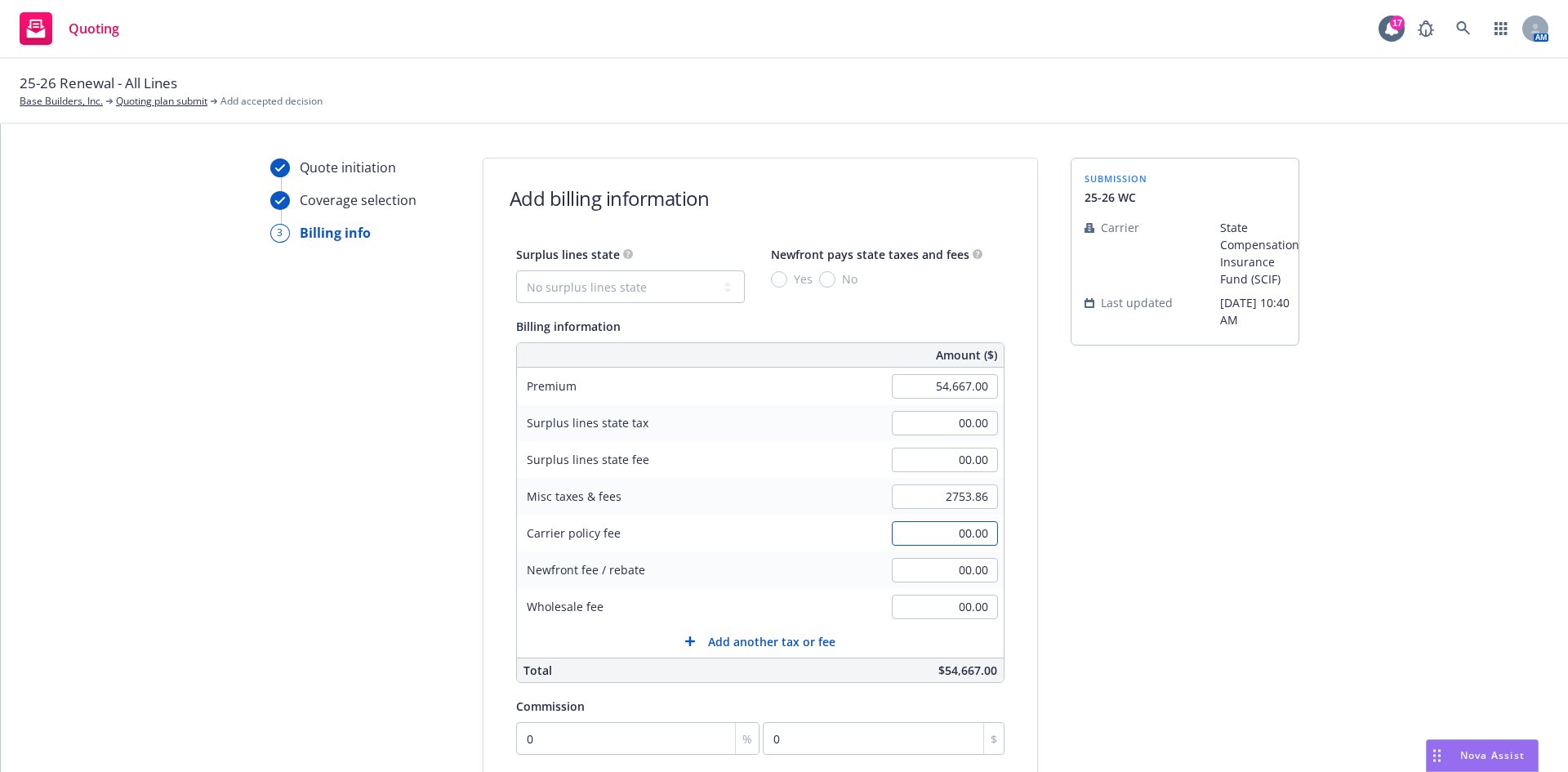
type input "2,753.86"
type input "1"
type input "546.67"
type input "13"
type input "7106.71"
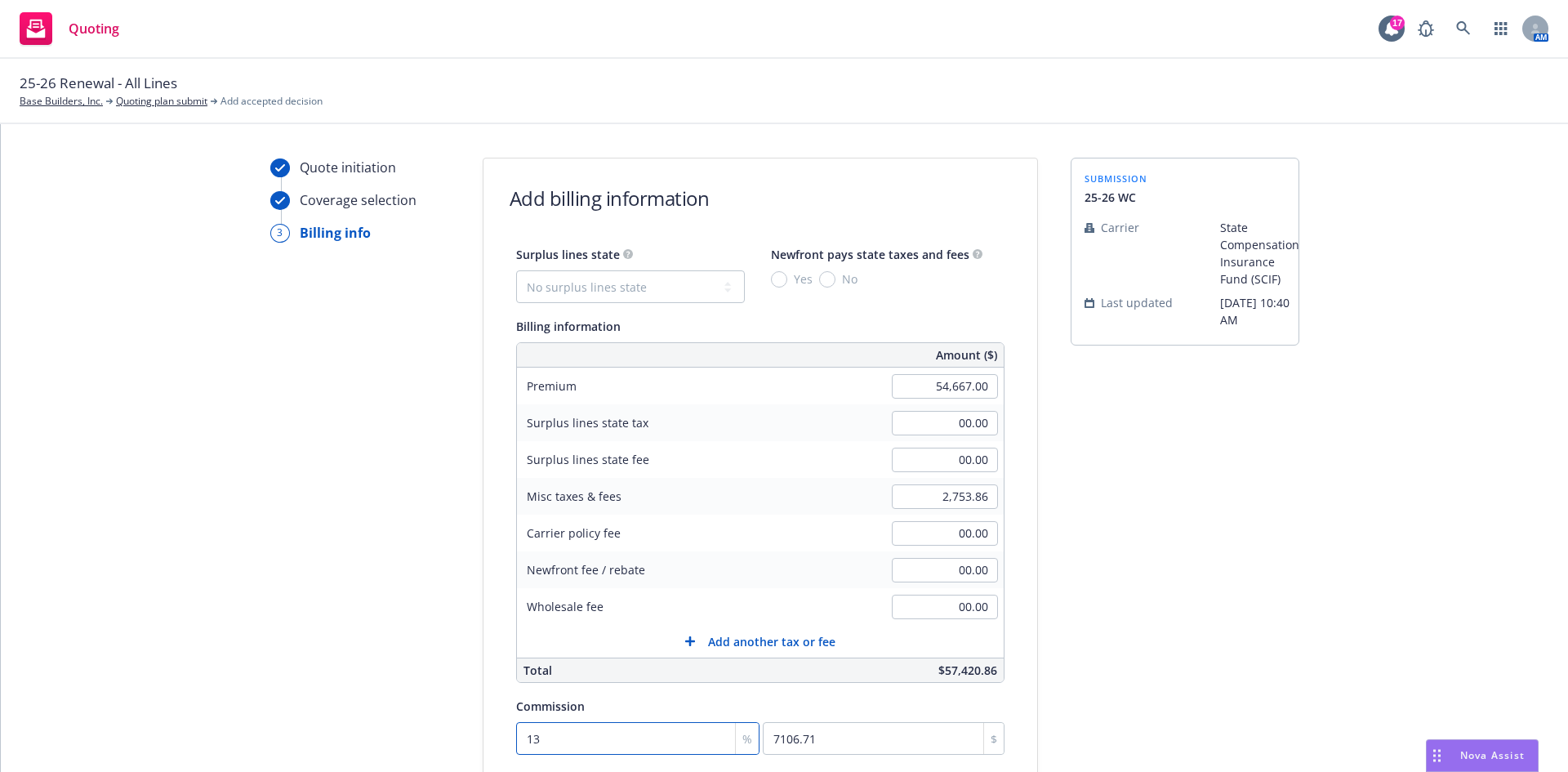
type input "13"
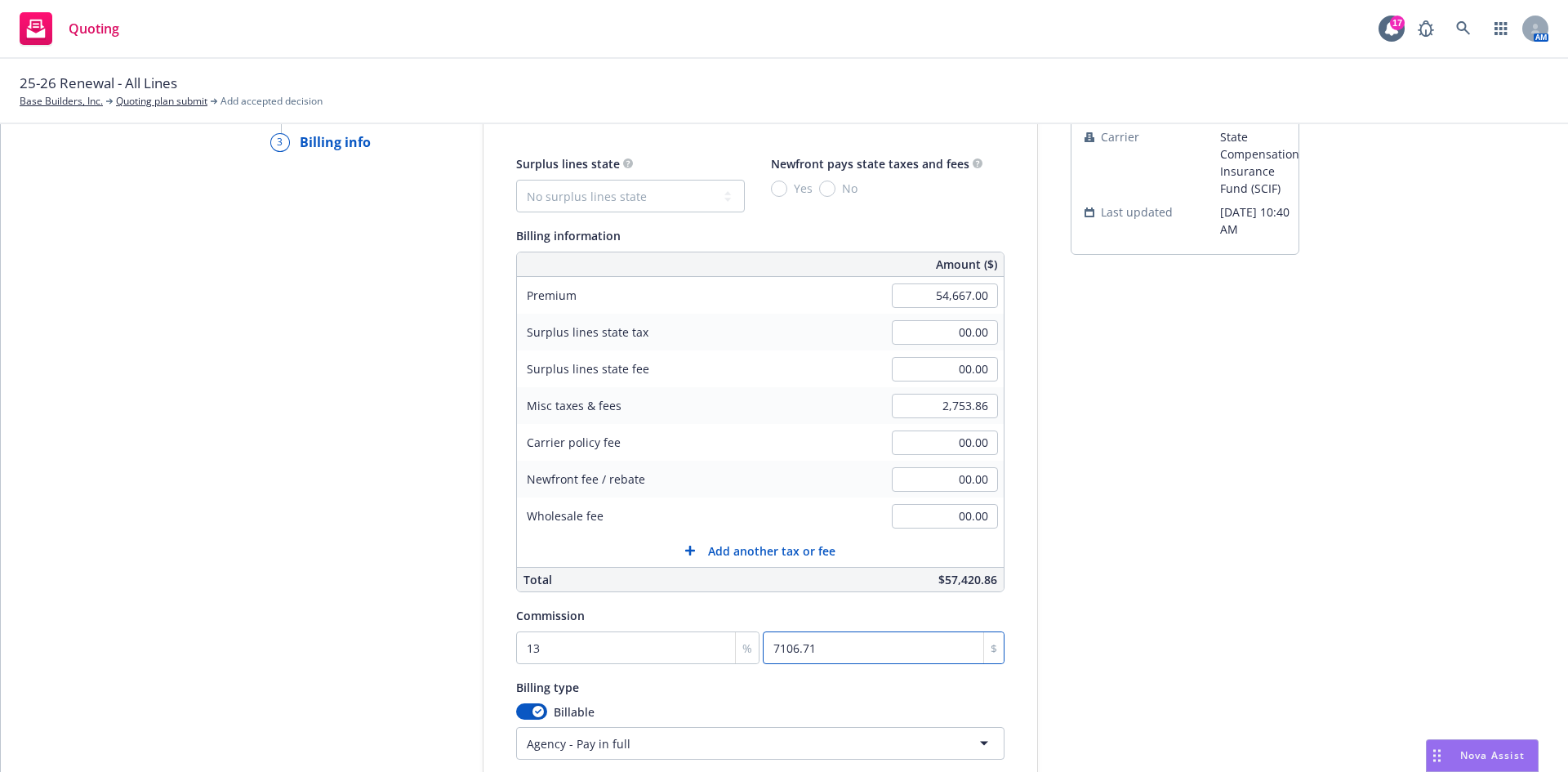
scroll to position [195, 0]
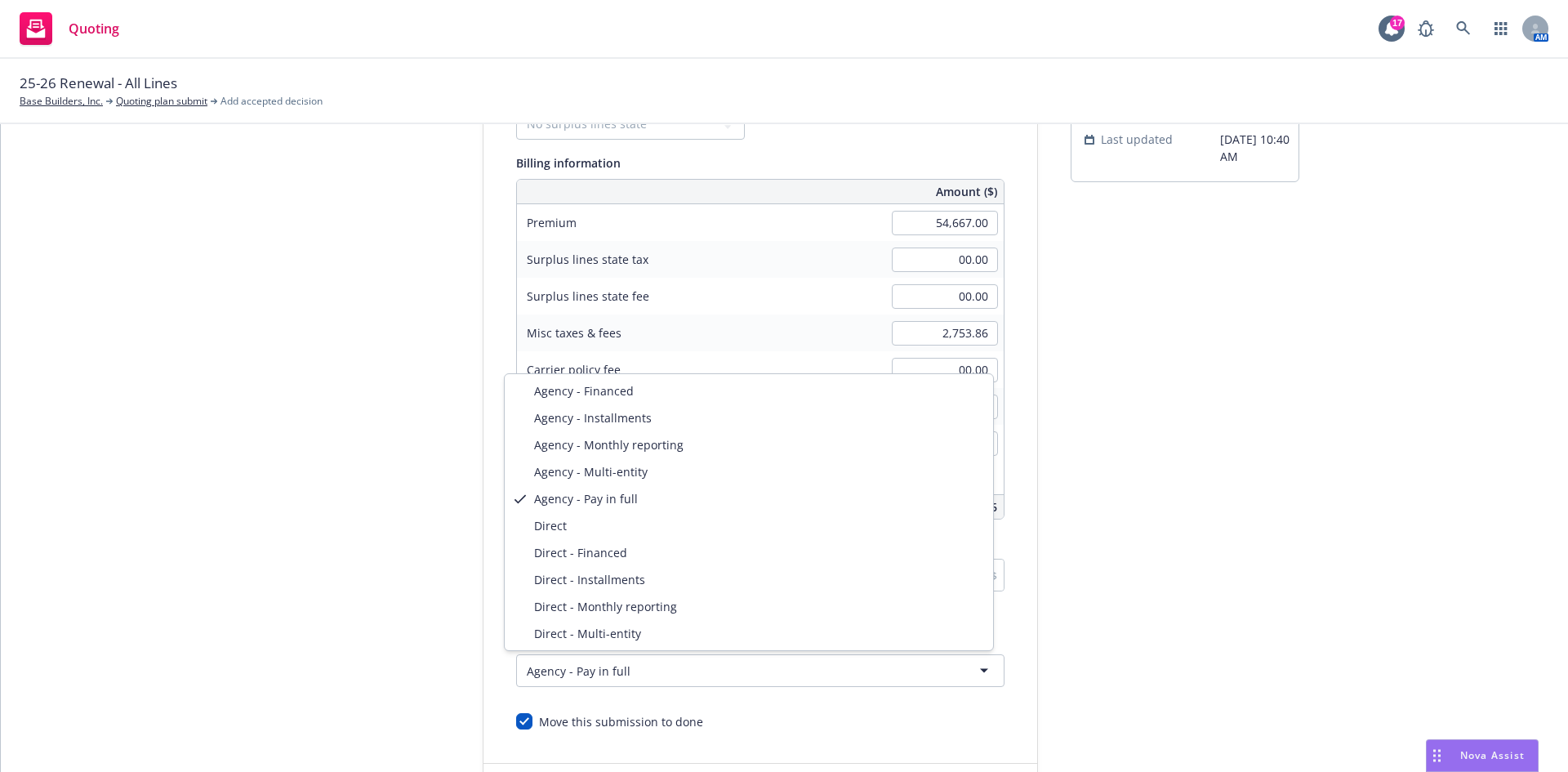
click at [524, 679] on html "Quoting 17 AM 25-26 Renewal - All Lines Base Builders, Inc. Quoting plan submit…" at bounding box center [784, 386] width 1568 height 772
select select "DIRECT_MONTHLY_REPORTING"
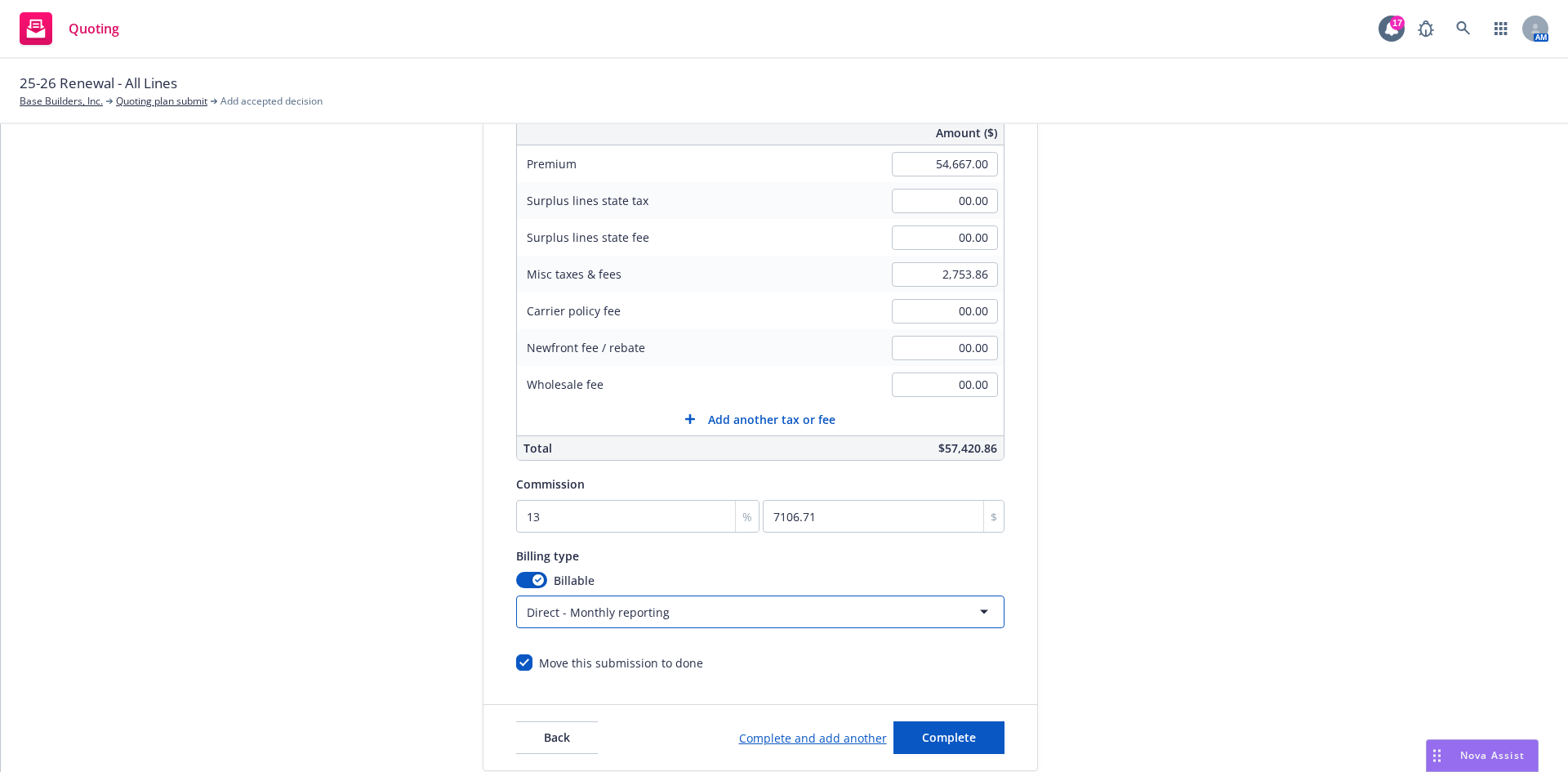
scroll to position [319, 0]
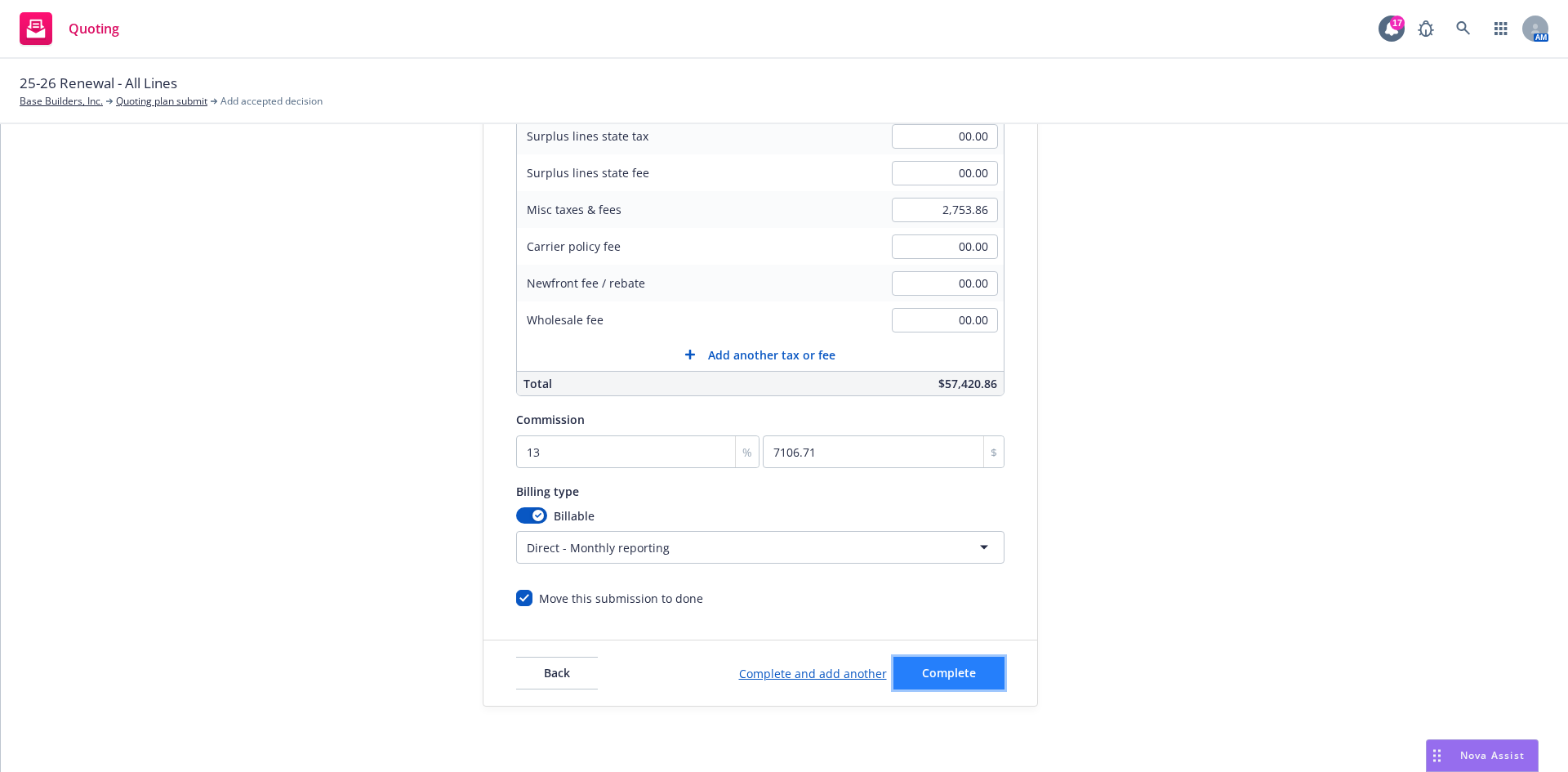
click at [950, 672] on span "Complete" at bounding box center [949, 672] width 54 height 15
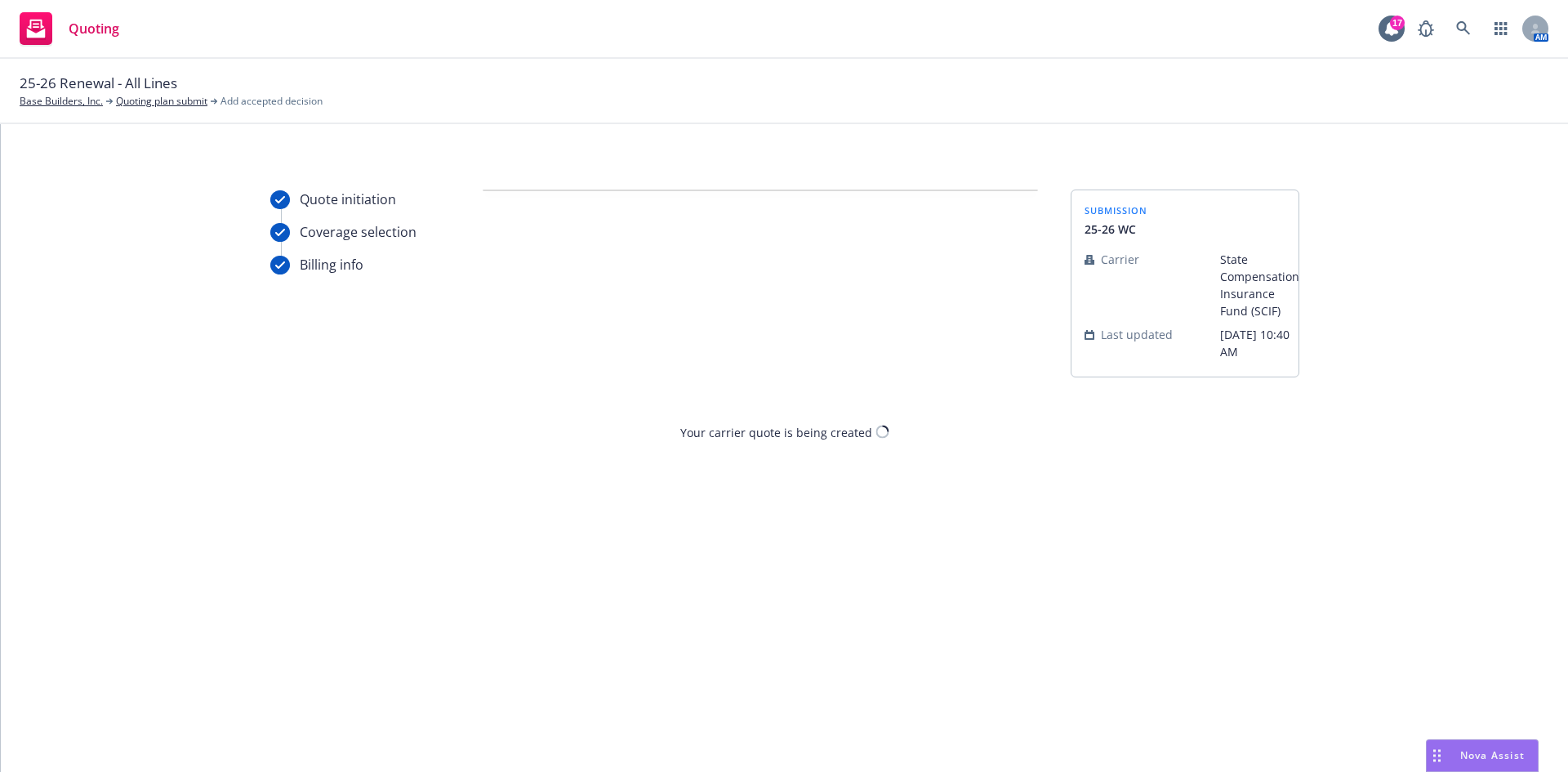
scroll to position [0, 0]
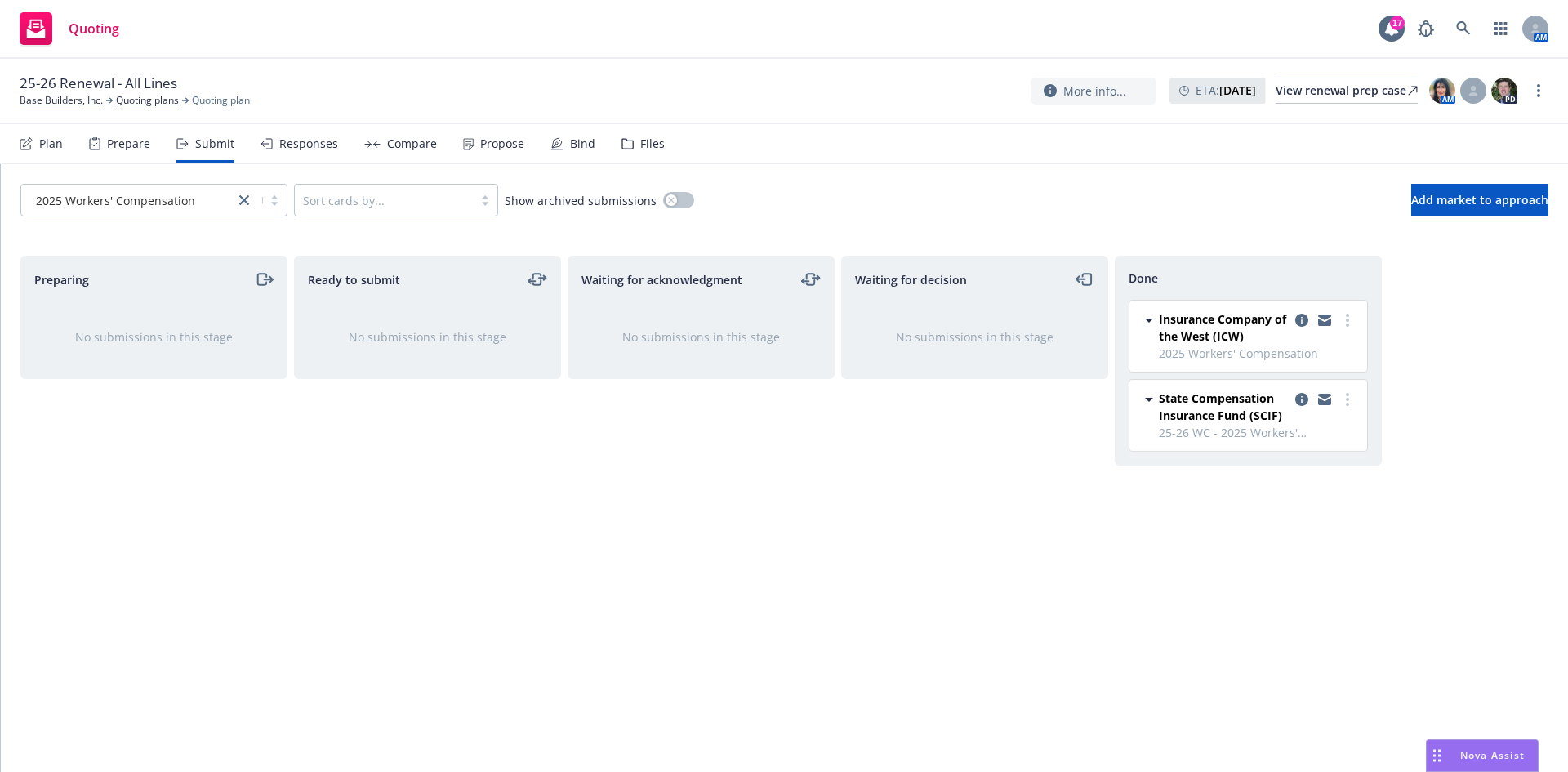
click at [59, 134] on div "Plan" at bounding box center [41, 144] width 43 height 39
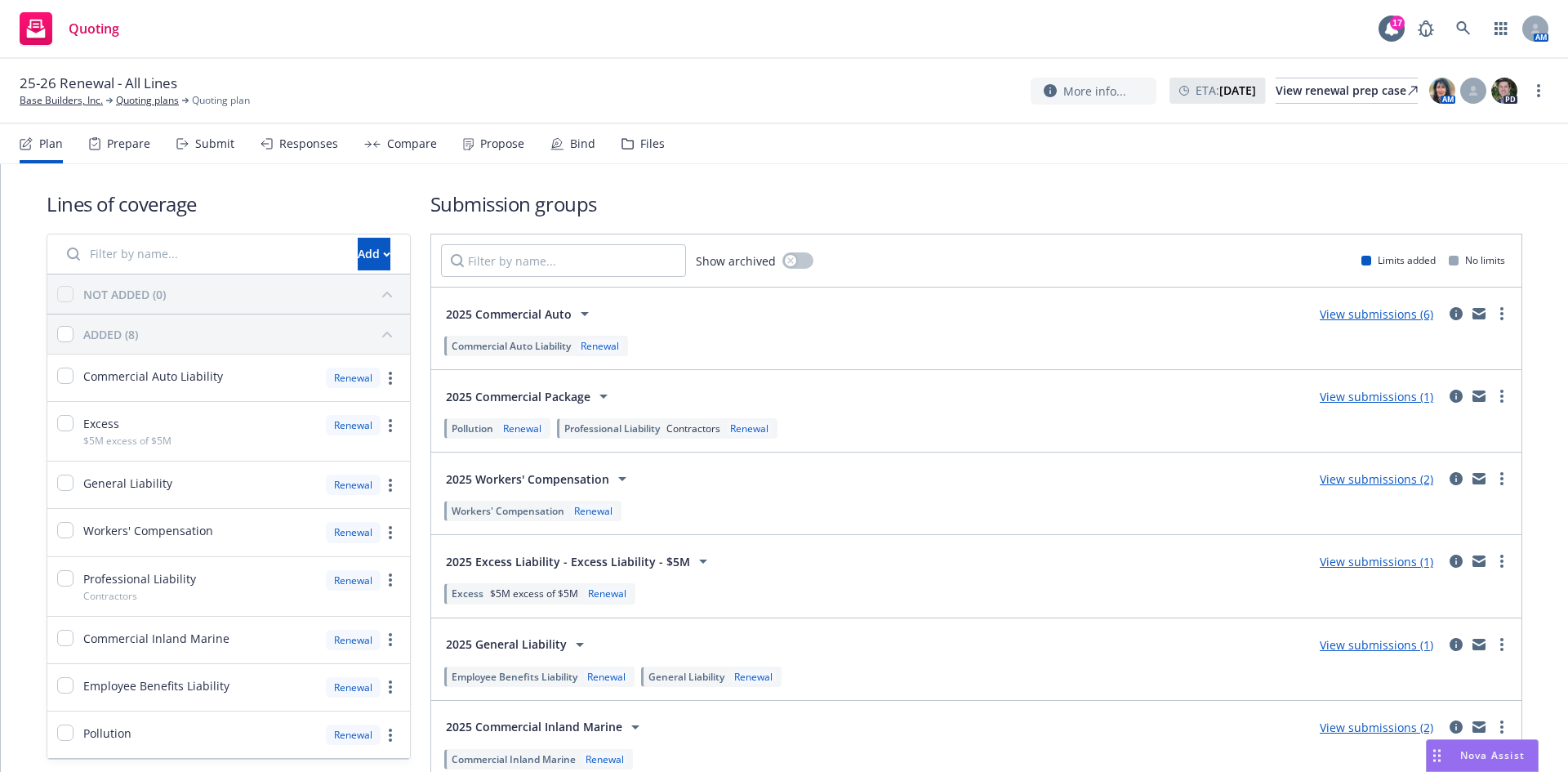
click at [1371, 392] on link "View submissions (1)" at bounding box center [1377, 397] width 113 height 15
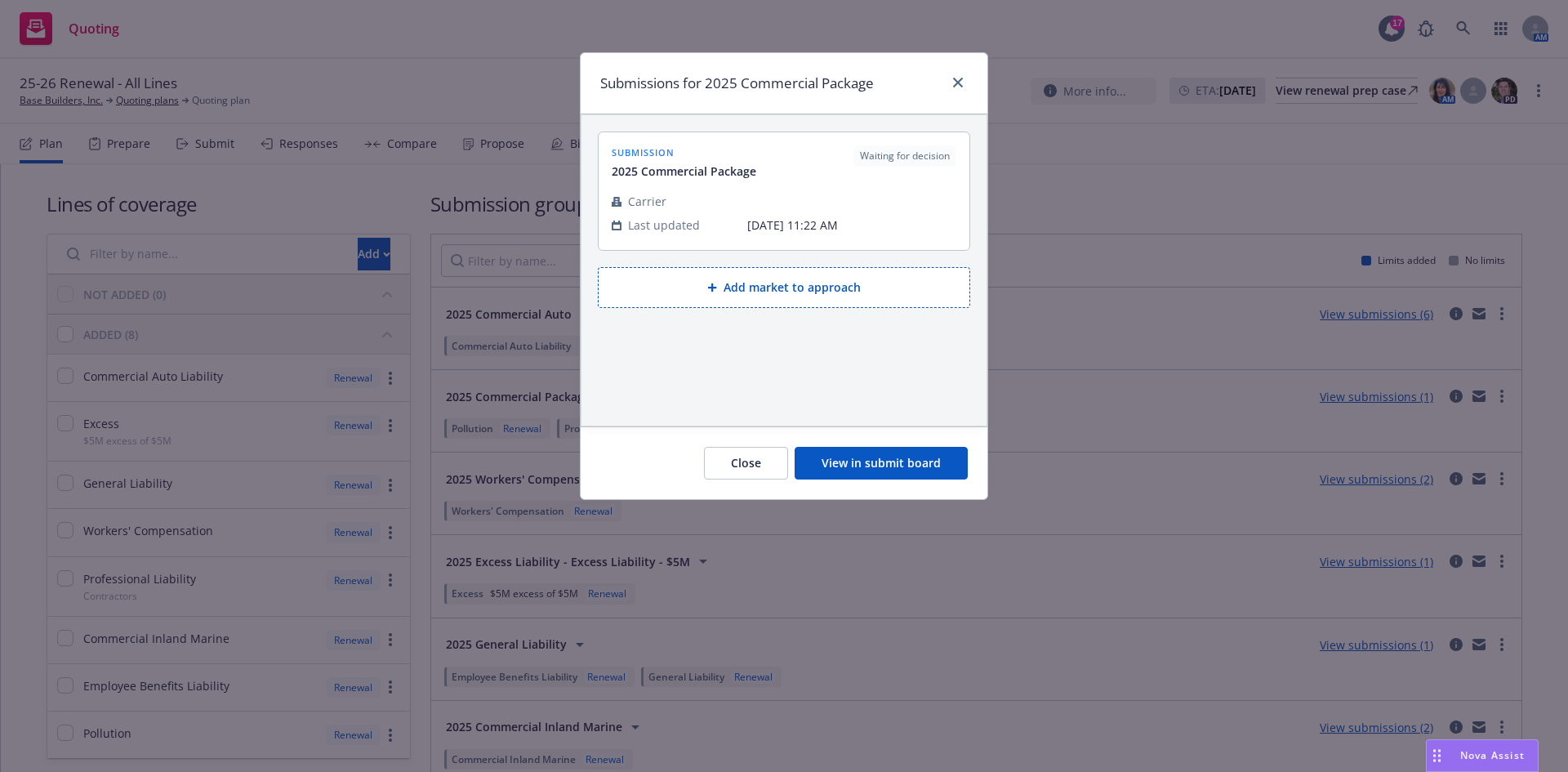
click at [853, 464] on button "View in submit board" at bounding box center [881, 463] width 173 height 33
